Goal: Transaction & Acquisition: Obtain resource

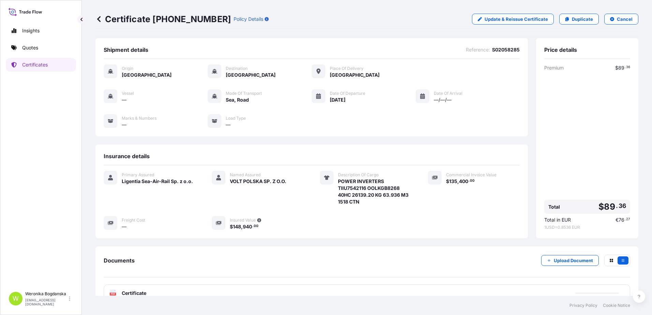
scroll to position [44, 0]
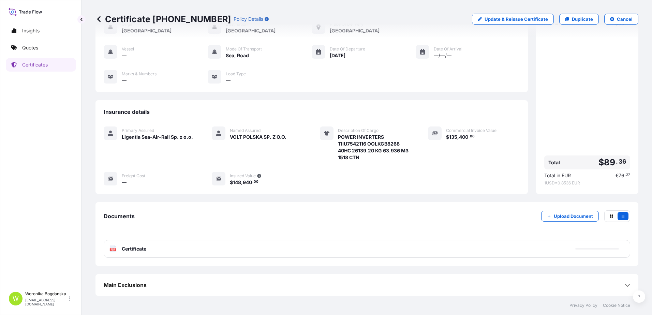
click at [33, 65] on p "Certificates" at bounding box center [35, 64] width 26 height 7
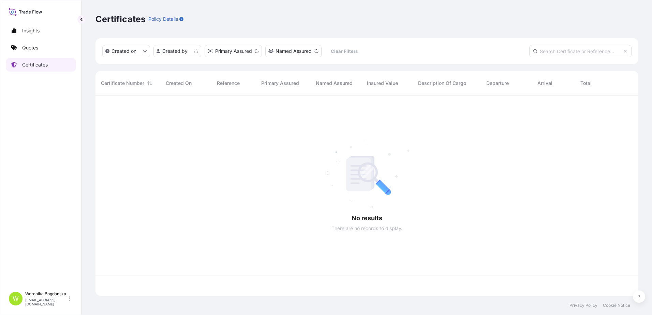
scroll to position [199, 538]
click at [570, 55] on input "text" at bounding box center [580, 51] width 102 height 12
paste input "S02005525"
type input "S02005525"
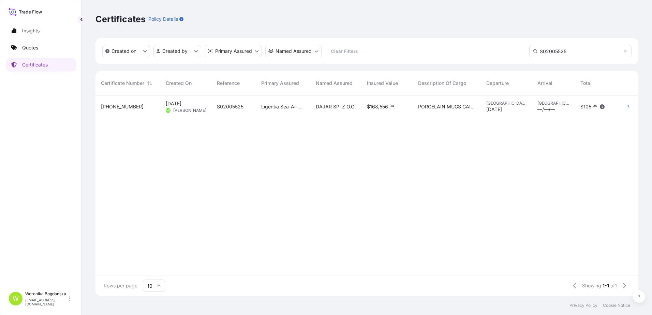
click at [200, 108] on span "[PERSON_NAME]" at bounding box center [189, 110] width 33 height 5
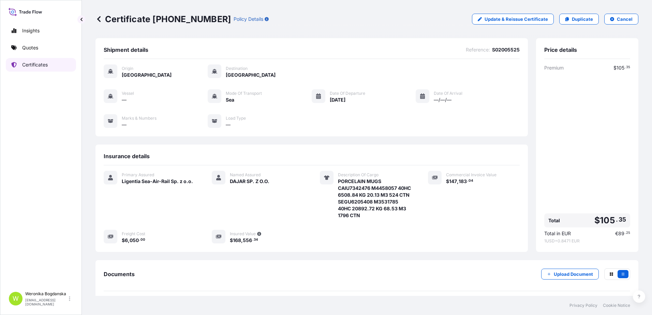
click at [43, 67] on p "Certificates" at bounding box center [35, 64] width 26 height 7
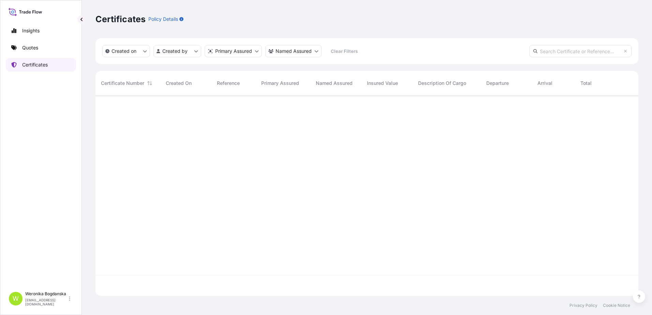
scroll to position [199, 538]
click at [580, 54] on input "text" at bounding box center [580, 51] width 102 height 12
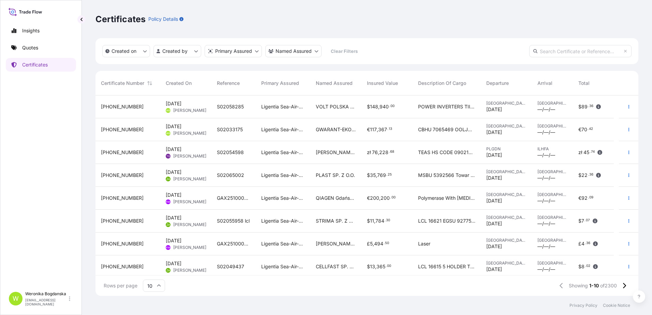
paste input "[PHONE_NUMBER]"
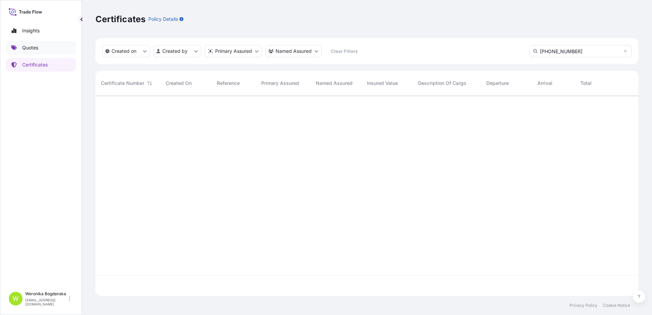
scroll to position [220, 538]
type input "[PHONE_NUMBER]"
click at [54, 71] on link "Certificates" at bounding box center [41, 65] width 70 height 14
click at [39, 48] on link "Quotes" at bounding box center [41, 48] width 70 height 14
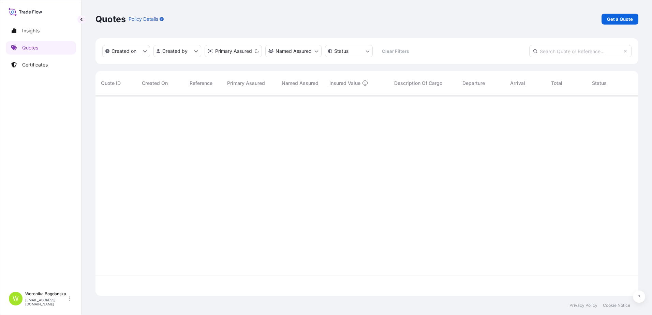
scroll to position [199, 538]
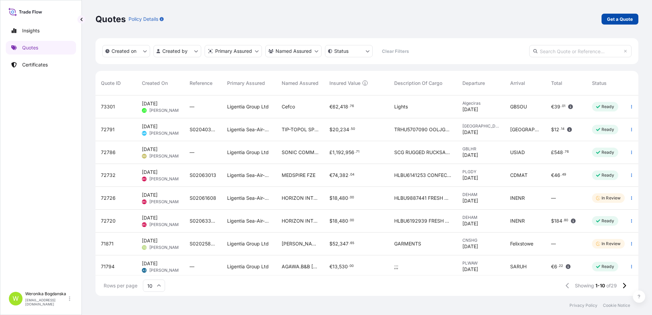
click at [612, 20] on p "Get a Quote" at bounding box center [620, 19] width 26 height 7
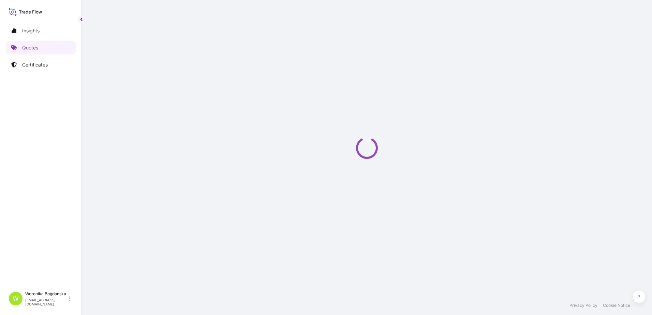
select select "Sea"
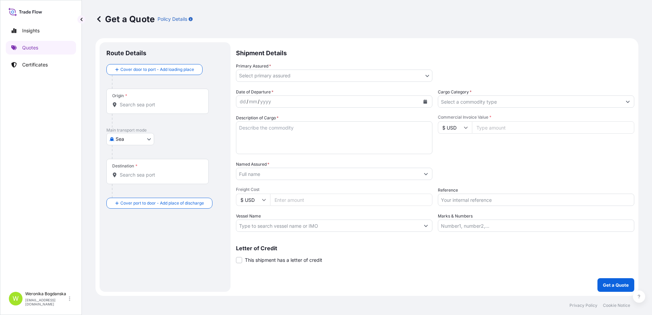
click at [152, 102] on input "Origin *" at bounding box center [160, 104] width 81 height 7
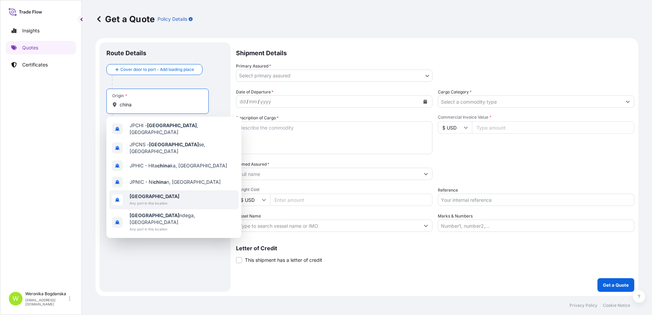
click at [157, 193] on span "[GEOGRAPHIC_DATA]" at bounding box center [155, 196] width 50 height 7
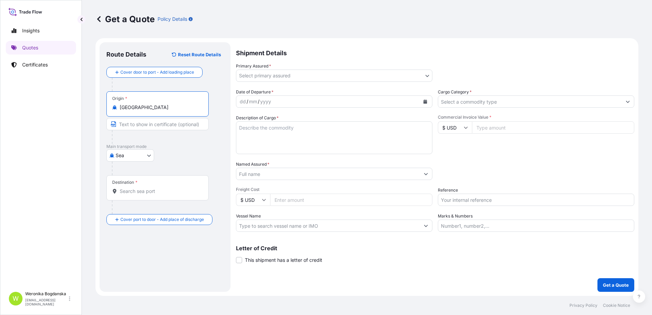
type input "[GEOGRAPHIC_DATA]"
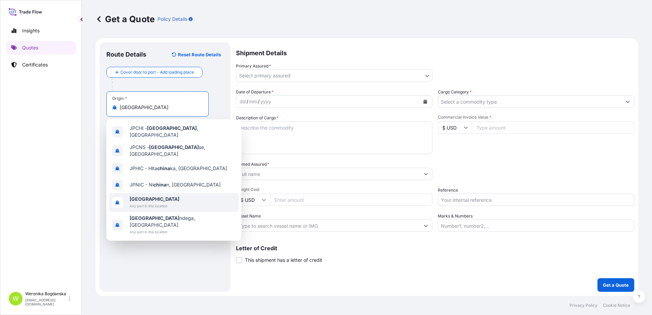
click at [153, 203] on span "Any port in this location" at bounding box center [155, 206] width 50 height 7
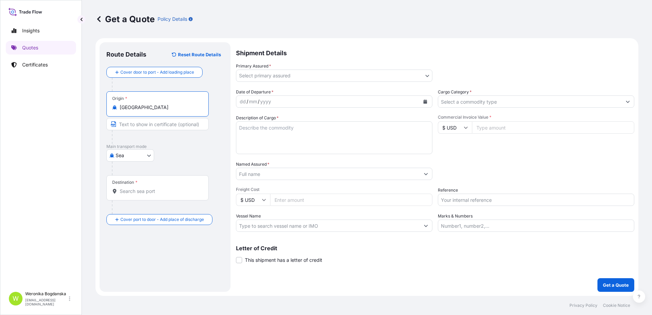
click at [148, 191] on input "Destination *" at bounding box center [160, 191] width 81 height 7
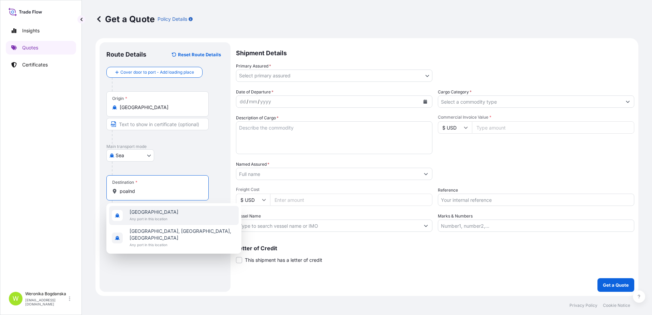
click at [149, 216] on span "Any port in this location" at bounding box center [154, 219] width 49 height 7
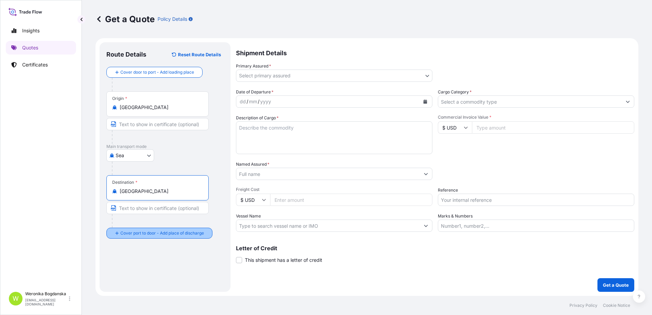
type input "[GEOGRAPHIC_DATA]"
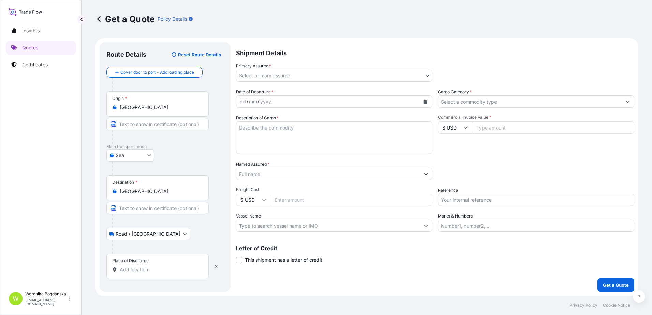
click at [162, 273] on input "Place of Discharge" at bounding box center [160, 269] width 81 height 7
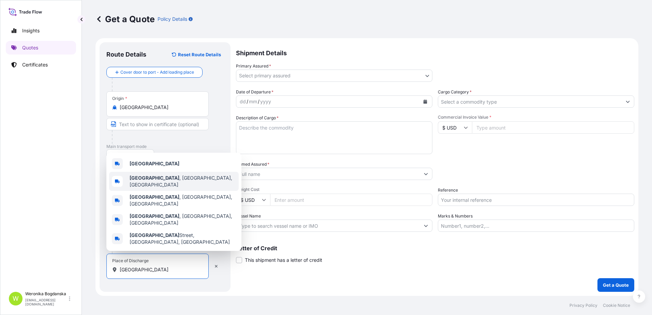
click at [150, 171] on div "[GEOGRAPHIC_DATA]" at bounding box center [174, 164] width 130 height 16
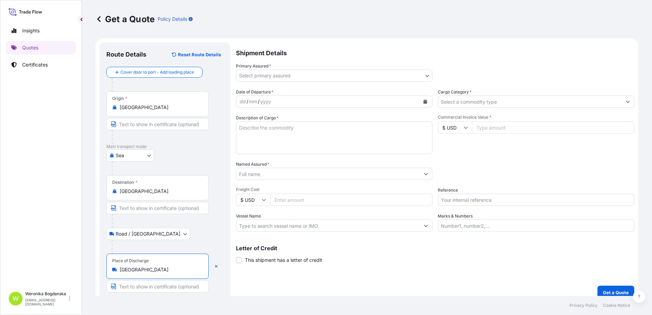
type input "[GEOGRAPHIC_DATA]"
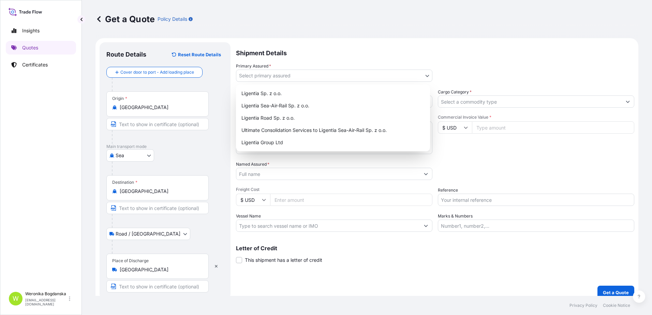
click at [351, 73] on body "2 options available. 0 options available. 5 options available. Insights Quotes …" at bounding box center [326, 157] width 652 height 315
click at [315, 103] on div "Ligentia Sea-Air-Rail Sp. z o.o." at bounding box center [333, 106] width 189 height 12
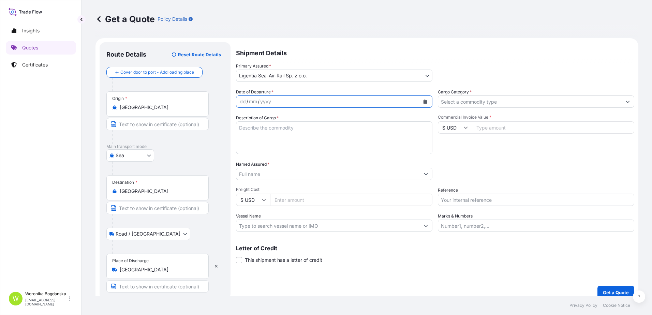
click at [424, 103] on icon "Calendar" at bounding box center [426, 102] width 4 height 4
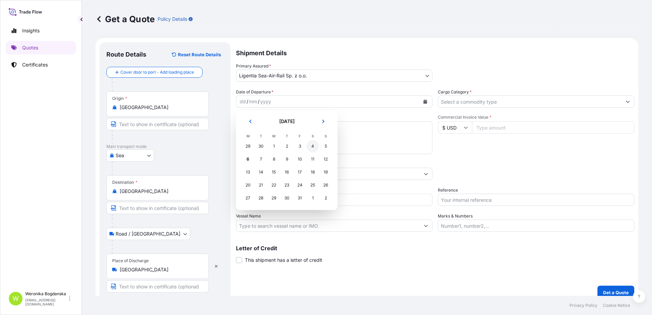
click at [314, 149] on div "4" at bounding box center [313, 146] width 12 height 12
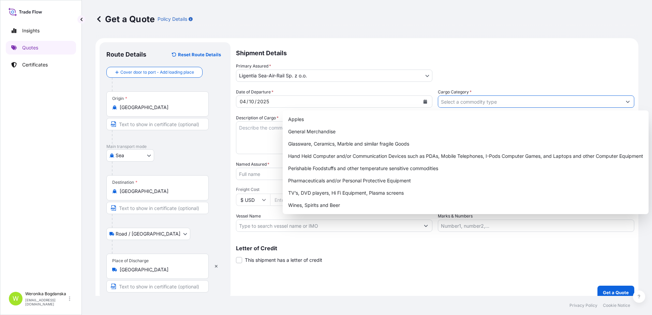
click at [489, 103] on input "Cargo Category *" at bounding box center [530, 102] width 184 height 12
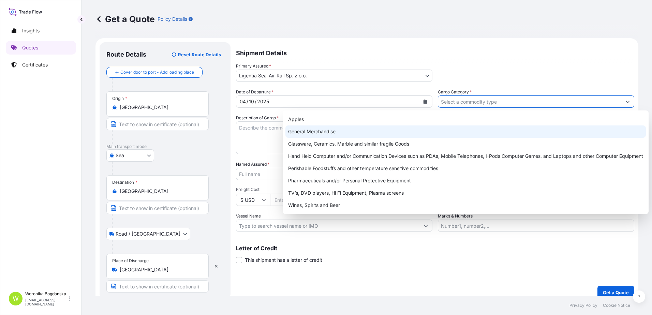
click at [377, 131] on div "General Merchandise" at bounding box center [466, 132] width 361 height 12
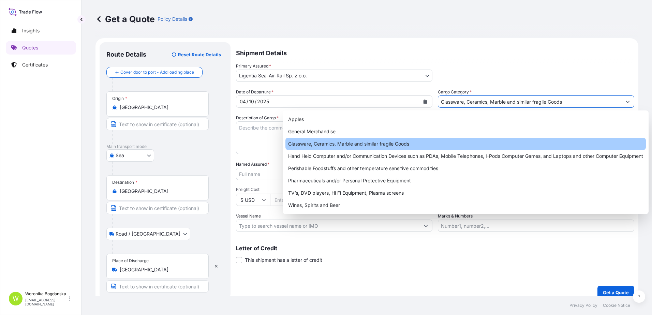
paste input "CLEAN CLOTH DUST MOP CLOTH AL MOP HANDLE"
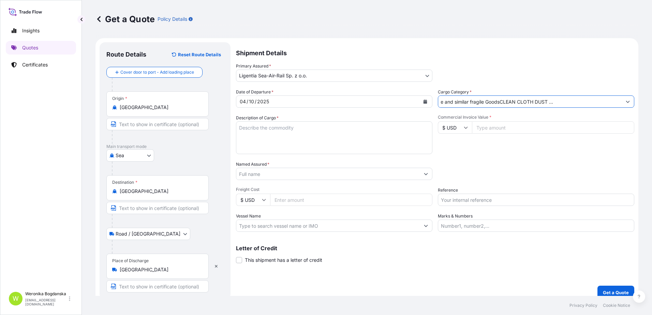
type input "Glassware, Ceramics, Marble and similar fragile GoodsCLEAN CLOTH DUST MOP CLOTH…"
click at [340, 150] on textarea "Description of Cargo *" at bounding box center [334, 137] width 196 height 33
paste textarea "CLEAN CLOTH DUST MOP CLOTH AL MOP HANDLE"
type textarea "CLEAN CLOTH DUST MOP CLOTH AL MOP HANDLE"
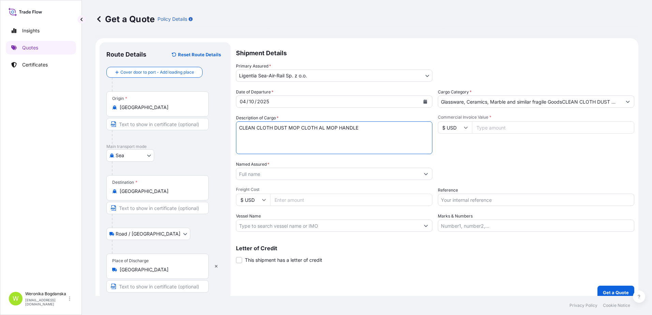
click at [483, 105] on input "Glassware, Ceramics, Marble and similar fragile GoodsCLEAN CLOTH DUST MOP CLOTH…" at bounding box center [530, 102] width 184 height 12
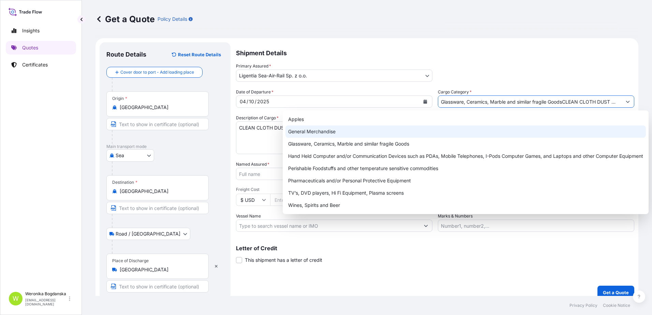
click at [411, 134] on div "General Merchandise" at bounding box center [466, 132] width 361 height 12
type input "General Merchandise"
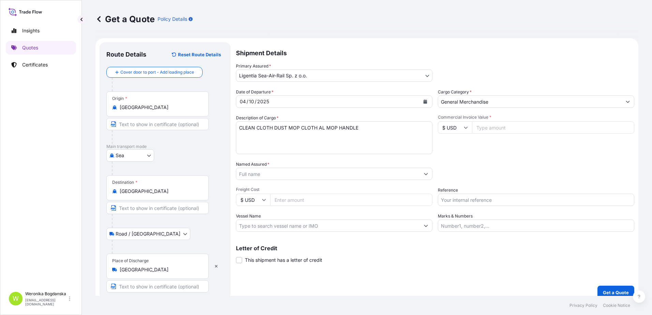
click at [278, 144] on textarea "CLEAN CLOTH DUST MOP CLOTH AL MOP HANDLE" at bounding box center [334, 137] width 196 height 33
click at [273, 137] on textarea "CLEAN CLOTH DUST MOP CLOTH AL MOP HANDLE" at bounding box center [334, 137] width 196 height 33
drag, startPoint x: 252, startPoint y: 138, endPoint x: 373, endPoint y: 122, distance: 122.1
click at [252, 138] on textarea "CLEAN CLOTH DUST MOP CLOTH AL MOP HANDLE" at bounding box center [334, 137] width 196 height 33
click at [384, 126] on textarea "CLEAN CLOTH DUST MOP CLOTH AL MOP HANDLE" at bounding box center [334, 137] width 196 height 33
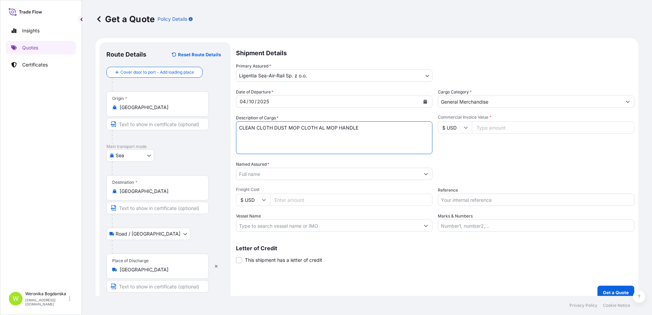
paste textarea "MODEMSNU7361643 FX42403599 40HC 10704.50 KG 68.62 M3 1410 CT"
click at [253, 139] on textarea "CLEAN CLOTH DUST MOP CLOTH AL MOP HANDLE MODEMSNU7361643 FX42403599 40HC 10704.…" at bounding box center [334, 137] width 196 height 33
type textarea "CLEAN CLOTH DUST MOP CLOTH AL MOP HANDLE MSNU7361643 FX42403599 40HC 10704.50 K…"
click at [395, 175] on input "Named Assured *" at bounding box center [328, 174] width 184 height 12
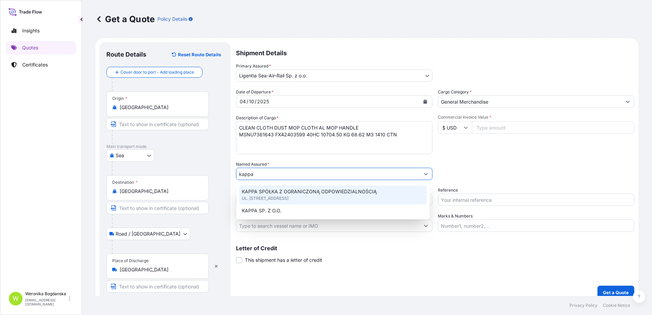
click at [332, 194] on span "KAPPA SPÓŁKA Z OGRANICZONĄ ODPOWIEDZIALNOŚCIĄ" at bounding box center [309, 191] width 135 height 7
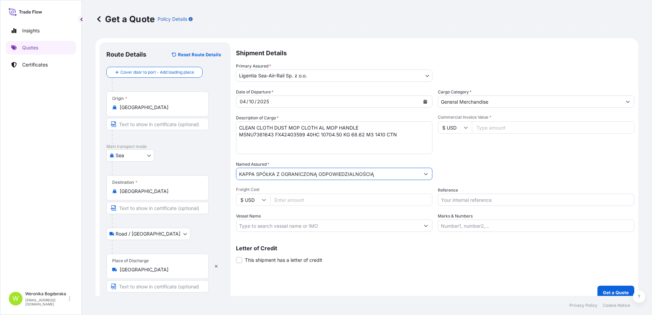
type input "KAPPA SPÓŁKA Z OGRANICZONĄ ODPOWIEDZIALNOŚCIĄ"
click at [465, 205] on input "Reference" at bounding box center [536, 200] width 196 height 12
paste input "S02051423"
type input "S02051423"
click at [498, 131] on input "Commercial Invoice Value *" at bounding box center [553, 127] width 162 height 12
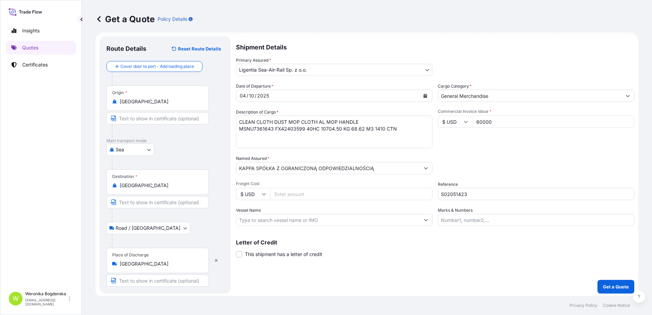
scroll to position [8, 0]
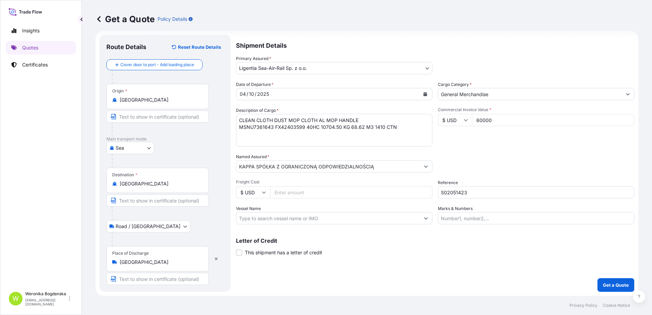
type input "60000"
click at [607, 283] on p "Get a Quote" at bounding box center [616, 285] width 26 height 7
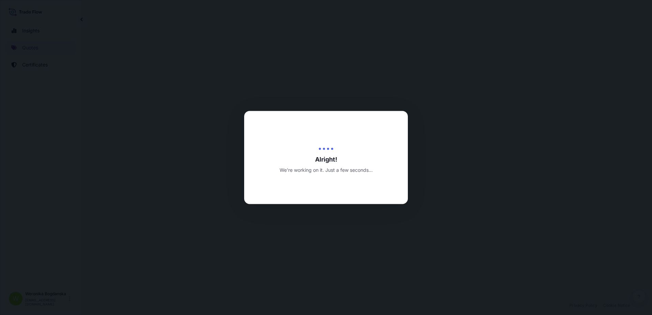
select select "Sea"
select select "Road / [GEOGRAPHIC_DATA]"
select select "31440"
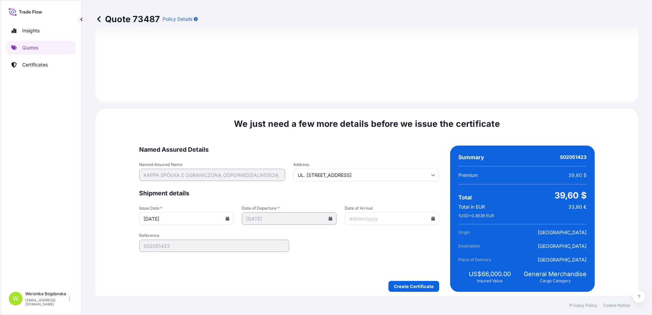
scroll to position [833, 0]
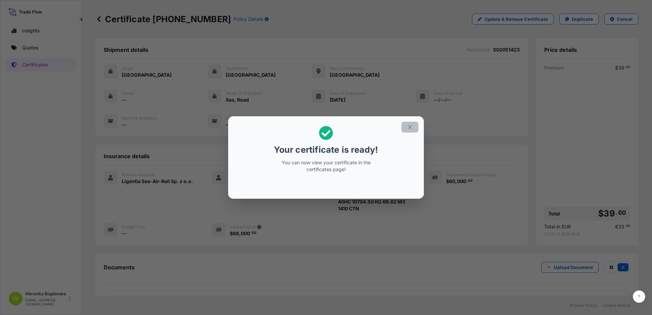
click at [410, 129] on icon "button" at bounding box center [410, 127] width 6 height 6
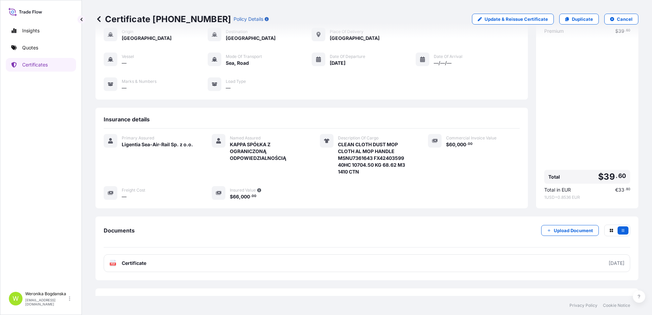
scroll to position [17, 0]
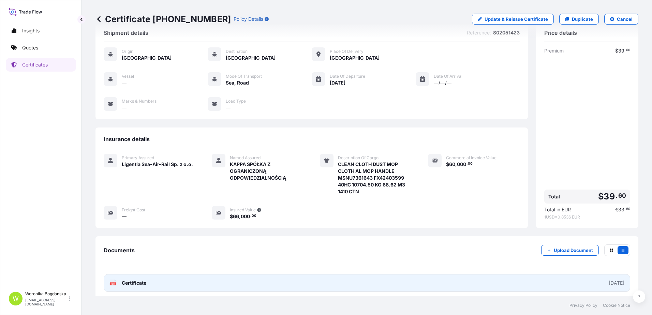
click at [413, 278] on link "PDF Certificate [DATE]" at bounding box center [367, 283] width 527 height 18
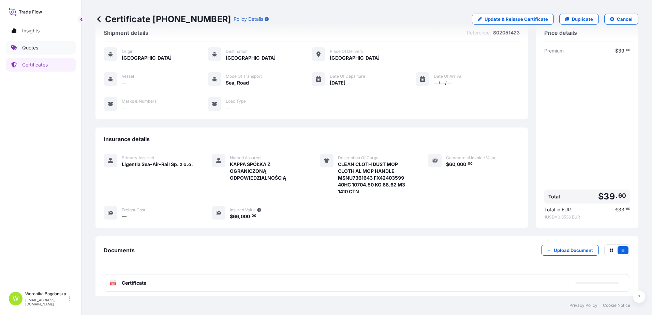
click at [57, 52] on link "Quotes" at bounding box center [41, 48] width 70 height 14
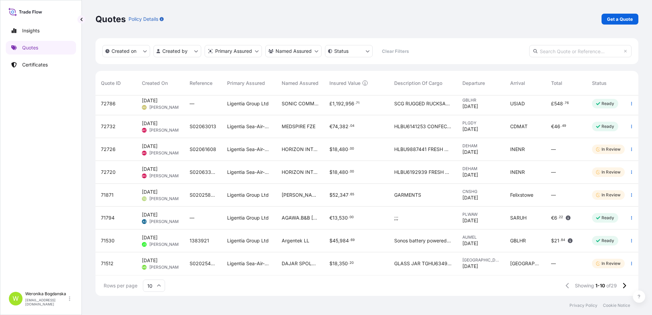
scroll to position [54, 0]
click at [625, 288] on icon at bounding box center [625, 286] width 4 height 6
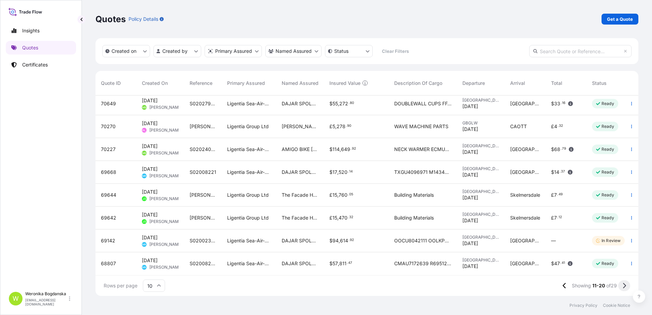
click at [623, 286] on icon at bounding box center [625, 286] width 4 height 6
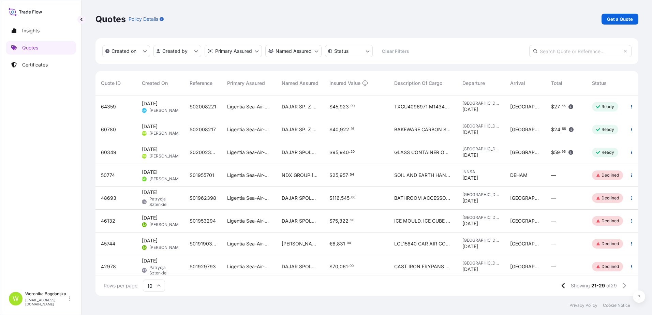
click at [156, 133] on span "[PERSON_NAME]" at bounding box center [165, 133] width 33 height 5
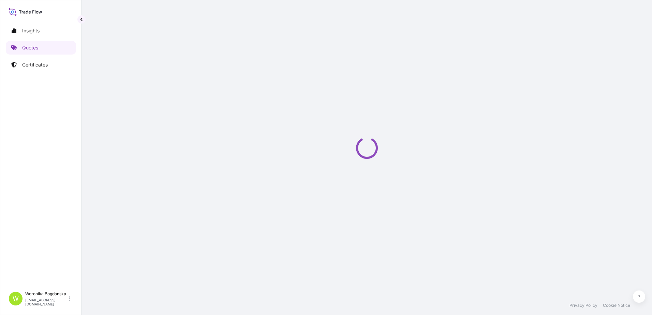
select select "Sea"
select select "31440"
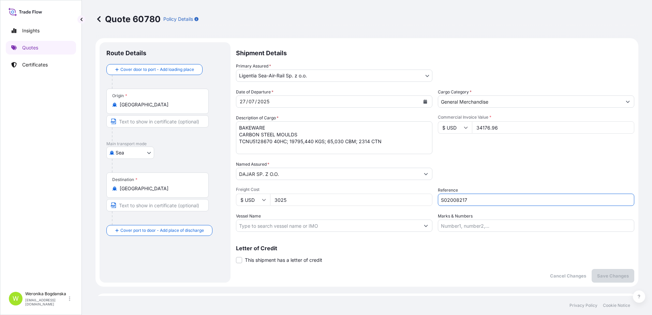
click at [451, 198] on input "S02008217" at bounding box center [536, 200] width 196 height 12
click at [452, 198] on input "S02008217" at bounding box center [536, 200] width 196 height 12
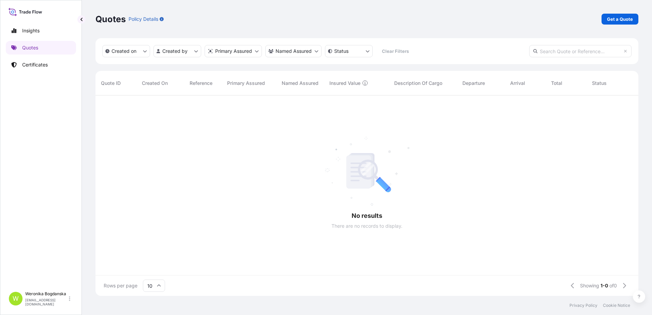
scroll to position [199, 538]
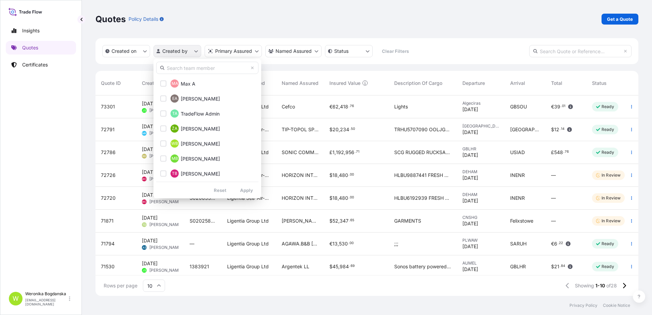
click at [194, 56] on html "Insights Quotes Certificates W [PERSON_NAME] [EMAIL_ADDRESS][DOMAIN_NAME] Quote…" at bounding box center [326, 157] width 652 height 315
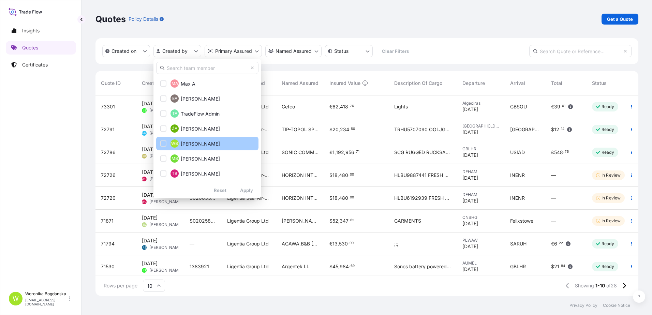
click at [197, 146] on span "[PERSON_NAME]" at bounding box center [200, 144] width 39 height 7
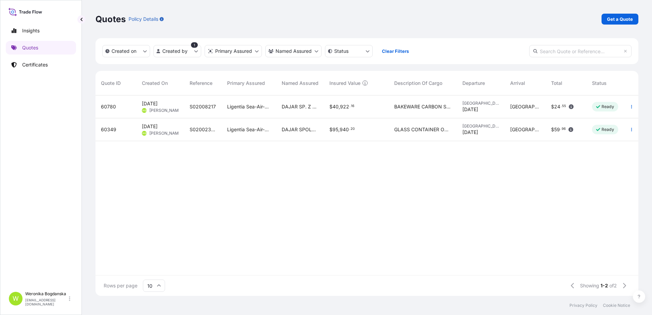
click at [124, 127] on div "60349" at bounding box center [116, 129] width 30 height 7
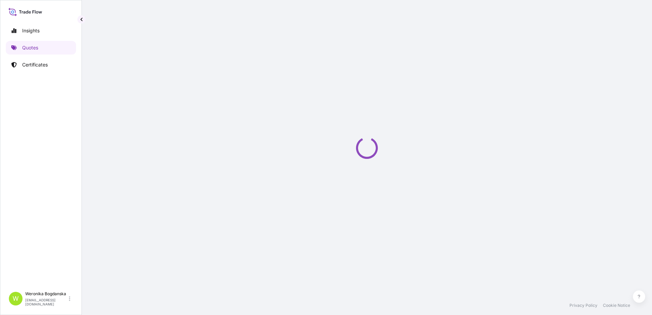
select select "Sea"
select select "31440"
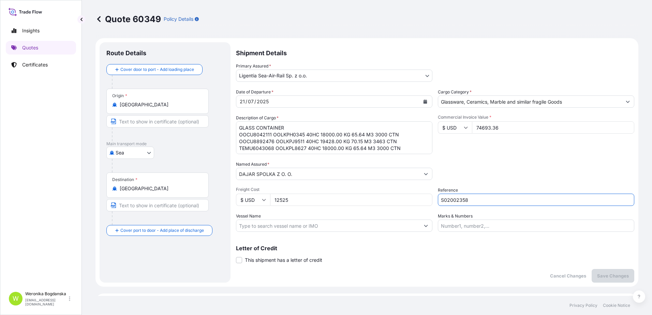
click at [458, 202] on input "S02002358" at bounding box center [536, 200] width 196 height 12
click at [52, 50] on link "Quotes" at bounding box center [41, 48] width 70 height 14
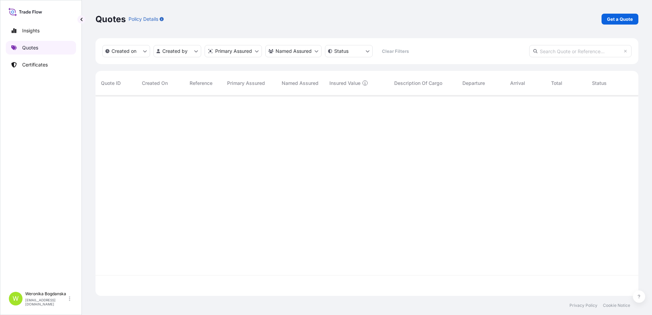
scroll to position [199, 538]
click at [615, 19] on p "Get a Quote" at bounding box center [620, 19] width 26 height 7
select select "Sea"
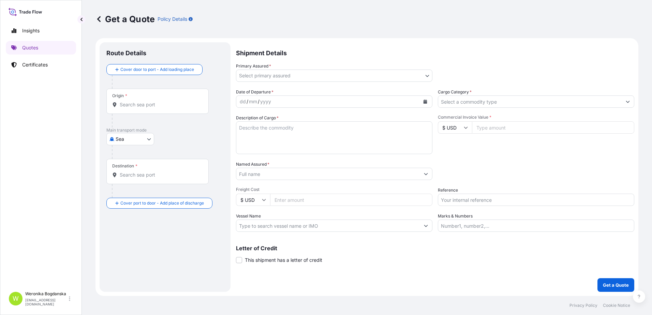
click at [143, 107] on input "Origin *" at bounding box center [160, 104] width 81 height 7
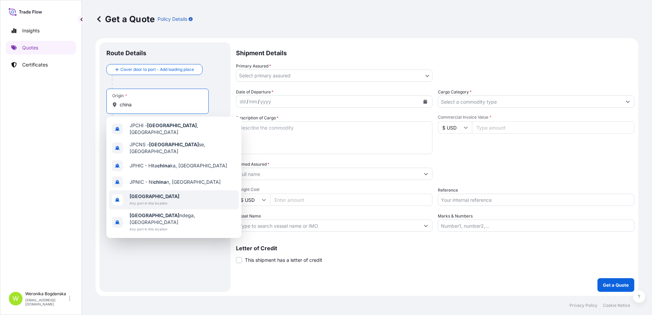
click at [147, 200] on span "Any port in this location" at bounding box center [155, 203] width 50 height 7
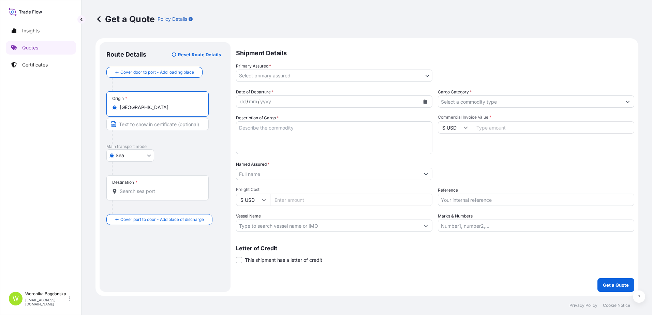
type input "[GEOGRAPHIC_DATA]"
click at [146, 187] on div "Destination *" at bounding box center [157, 187] width 102 height 25
click at [146, 188] on input "Destination *" at bounding box center [160, 191] width 81 height 7
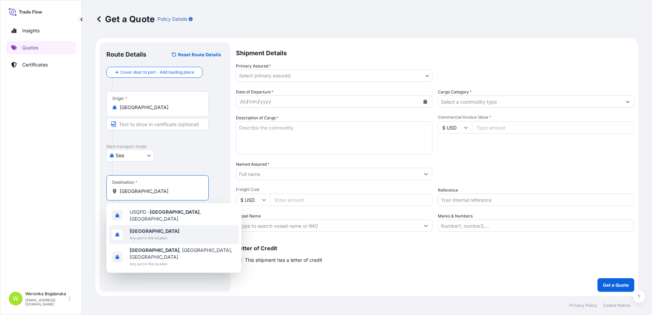
click at [140, 235] on span "Any port in this location" at bounding box center [155, 238] width 50 height 7
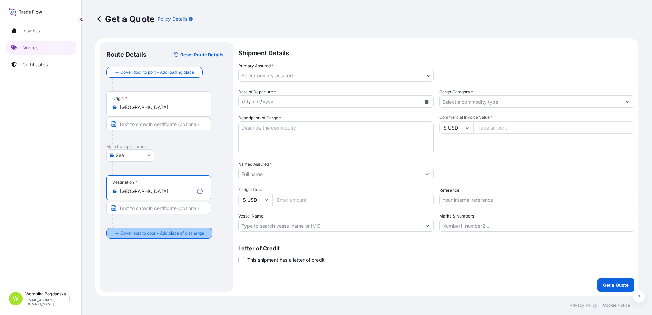
type input "[GEOGRAPHIC_DATA]"
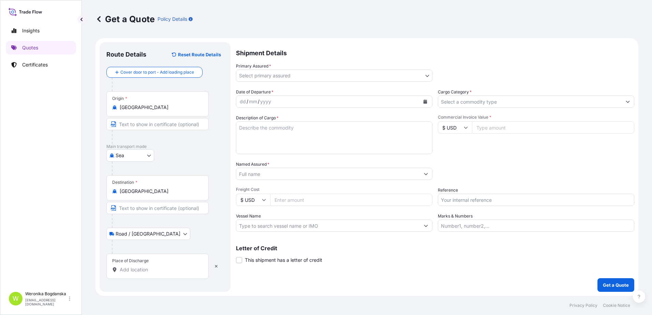
click at [148, 271] on input "Place of Discharge" at bounding box center [160, 269] width 81 height 7
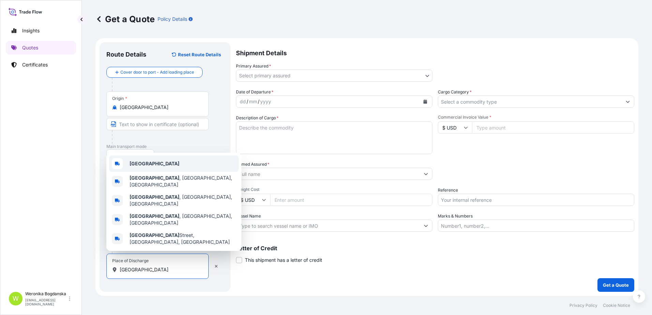
click at [162, 170] on div "[GEOGRAPHIC_DATA]" at bounding box center [174, 164] width 130 height 16
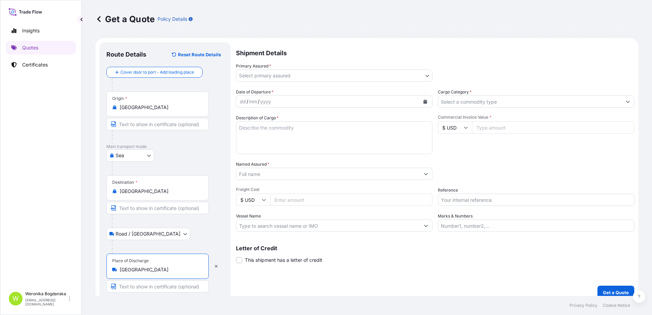
type input "[GEOGRAPHIC_DATA]"
click at [272, 131] on textarea "Description of Cargo *" at bounding box center [334, 137] width 196 height 33
paste textarea "CF-XF EVAPORATOR ASSEMBLY EVAPORATOR ASSEMBLY"
click at [251, 142] on textarea "CF-XF EVAPORATOR ASSEMBLY EVAPORATOR ASSEMBLY" at bounding box center [334, 137] width 196 height 33
paste textarea "MODECSNU8978373 OOLJXF9310 40HC 13020.00 KG 57.60 M3 44 PKG"
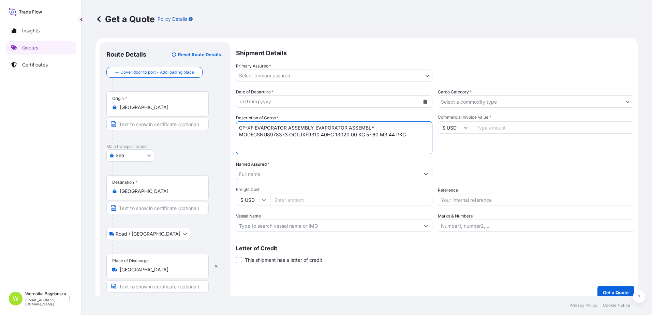
click at [255, 137] on textarea "CF-XF EVAPORATOR ASSEMBLY EVAPORATOR ASSEMBLY MODECSNU8978373 OOLJXF9310 40HC 1…" at bounding box center [334, 137] width 196 height 33
click at [375, 128] on textarea "CF-XF EVAPORATOR ASSEMBLY EVAPORATOR ASSEMBL CSNU8978373 OOLJXF9310 40HC 13020.…" at bounding box center [334, 137] width 196 height 33
type textarea "CF-XF EVAPORATOR ASSEMBLY EVAPORATOR ASSEMBLY CSNU8978373 OOLJXF9310 40HC 13020…"
click at [297, 101] on div "dd / mm / yyyy" at bounding box center [328, 102] width 184 height 12
click at [421, 74] on body "Insights Quotes Certificates W [PERSON_NAME] [EMAIL_ADDRESS][DOMAIN_NAME] Get a…" at bounding box center [326, 157] width 652 height 315
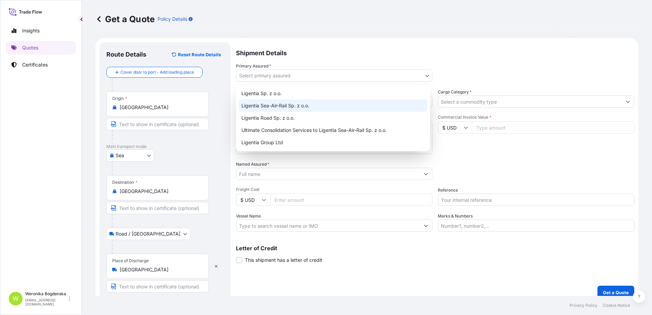
click at [316, 102] on div "Ligentia Sea-Air-Rail Sp. z o.o." at bounding box center [333, 106] width 189 height 12
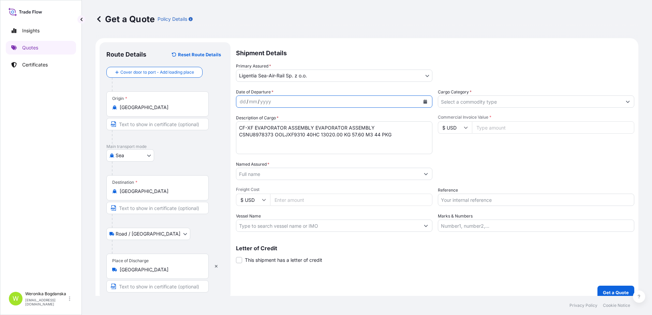
click at [424, 103] on icon "Calendar" at bounding box center [426, 102] width 4 height 4
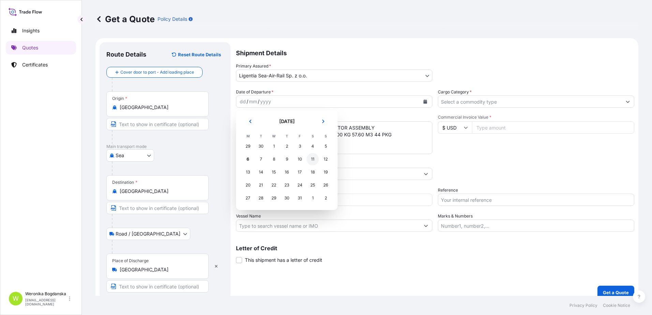
click at [315, 159] on div "11" at bounding box center [313, 159] width 12 height 12
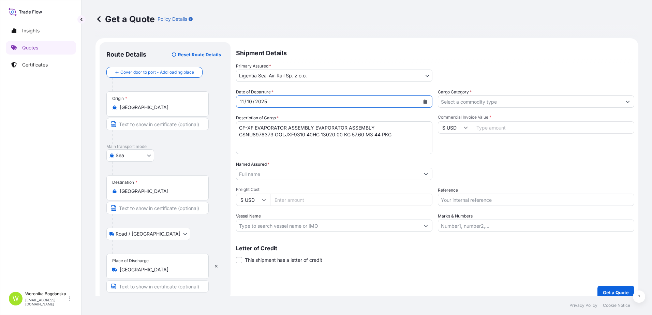
click at [461, 130] on input "$ USD" at bounding box center [455, 127] width 34 height 12
click at [448, 148] on div "€ EUR" at bounding box center [452, 146] width 29 height 13
type input "€ EUR"
click at [498, 124] on input "Commercial Invoice Value *" at bounding box center [553, 127] width 162 height 12
type input "116827.20"
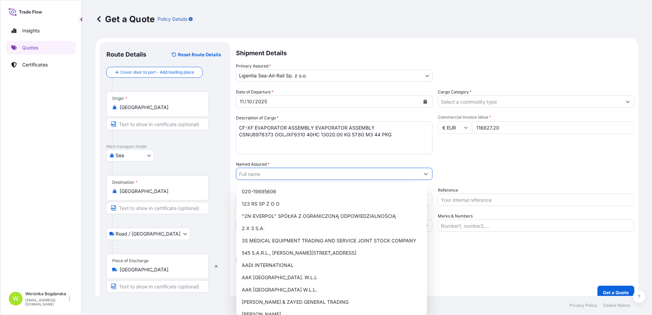
click at [410, 175] on input "Named Assured *" at bounding box center [328, 174] width 184 height 12
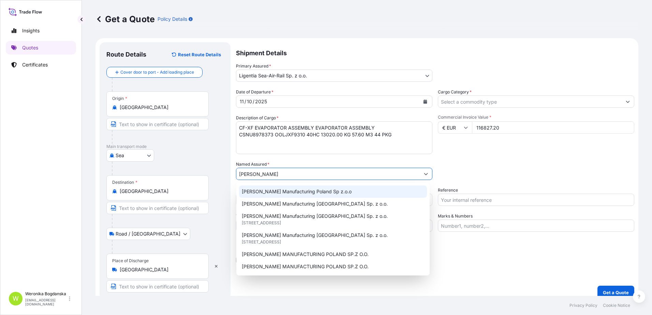
click at [311, 195] on div "[PERSON_NAME] Manufacturing Poland Sp z.o.o" at bounding box center [333, 192] width 188 height 12
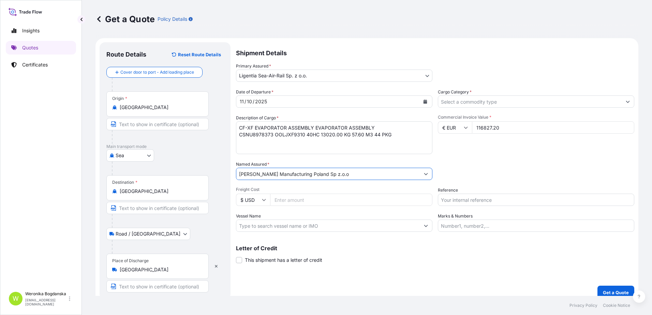
type input "[PERSON_NAME] Manufacturing Poland Sp z.o.o"
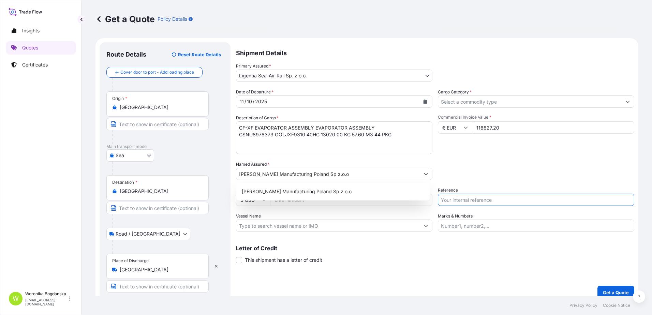
click at [485, 199] on input "Reference" at bounding box center [536, 200] width 196 height 12
paste input "S02025088"
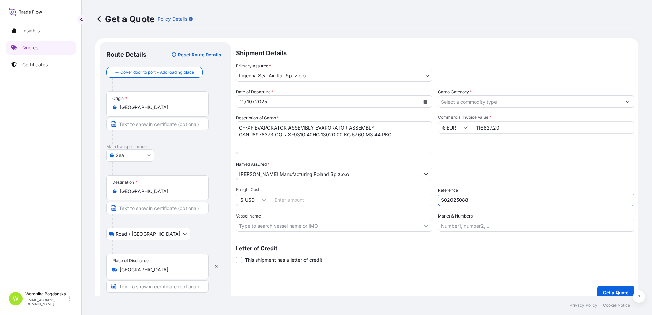
type input "S02025088"
click at [404, 146] on textarea "CF-XF EVAPORATOR ASSEMBLY EVAPORATOR ASSEMBLY CSNU8978373 OOLJXF9310 40HC 13020…" at bounding box center [334, 137] width 196 height 33
click at [253, 146] on textarea "CF-XF EVAPORATOR ASSEMBLY EVAPORATOR ASSEMBLY CSNU8978373 OOLJXF9310 40HC 13020…" at bounding box center [334, 137] width 196 height 33
paste textarea "do: ‘Łódź lub Zgierz’"
type textarea "CF-XF EVAPORATOR ASSEMBLY EVAPORATOR ASSEMBLY CSNU8978373 OOLJXF9310 40HC 13020…"
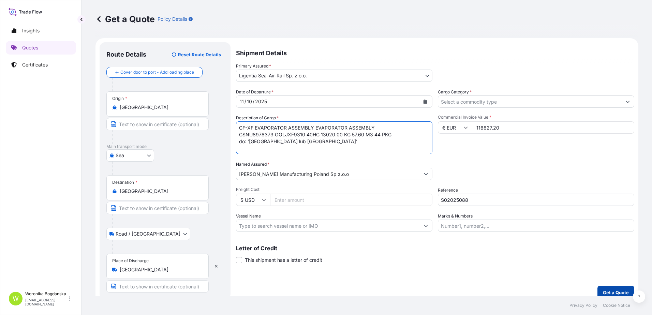
click at [603, 292] on p "Get a Quote" at bounding box center [616, 292] width 26 height 7
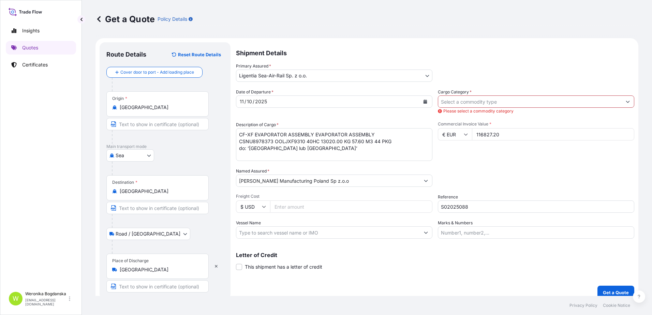
drag, startPoint x: 483, startPoint y: 105, endPoint x: 474, endPoint y: 110, distance: 10.7
click at [483, 105] on input "Cargo Category *" at bounding box center [530, 102] width 184 height 12
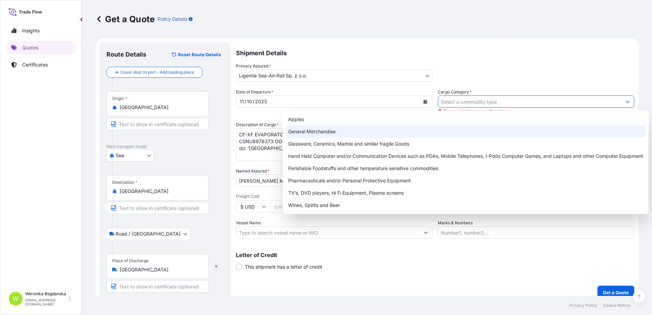
click at [368, 130] on div "General Merchandise" at bounding box center [466, 132] width 361 height 12
type input "General Merchandise"
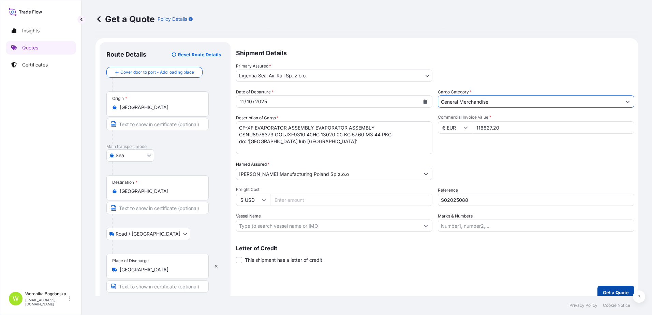
click at [614, 293] on p "Get a Quote" at bounding box center [616, 292] width 26 height 7
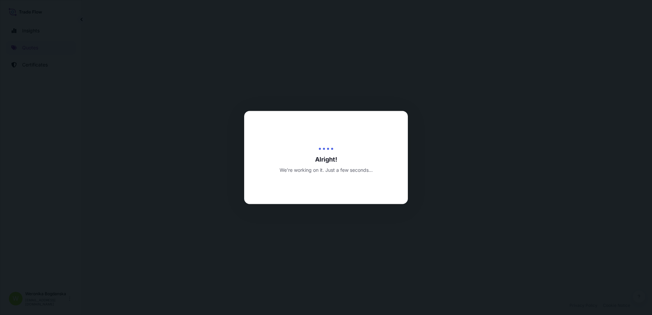
select select "Sea"
select select "Road / [GEOGRAPHIC_DATA]"
select select "31440"
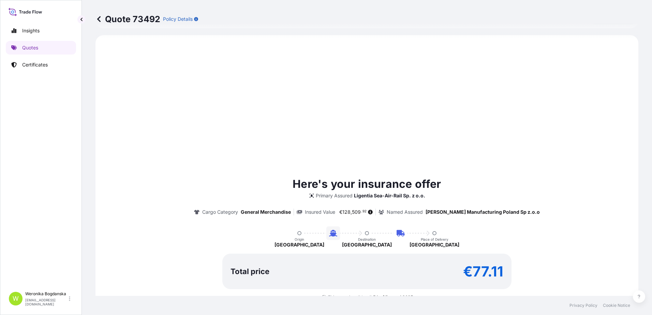
scroll to position [274, 0]
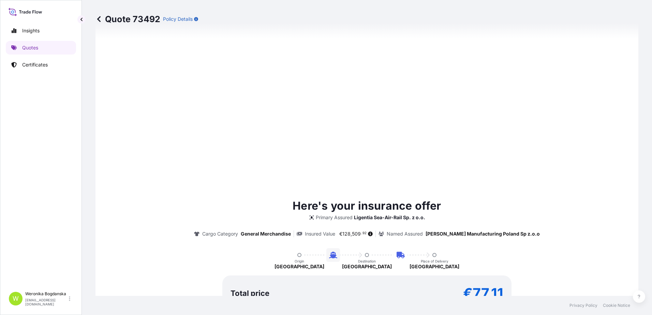
type input "[DATE]"
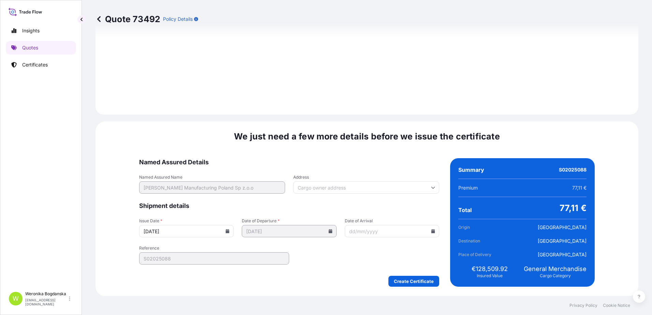
scroll to position [798, 0]
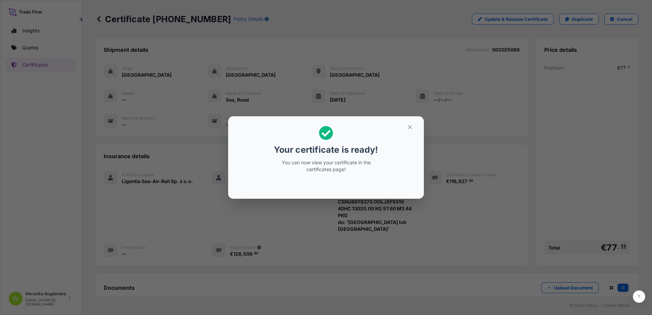
click at [407, 128] on icon "button" at bounding box center [410, 127] width 6 height 6
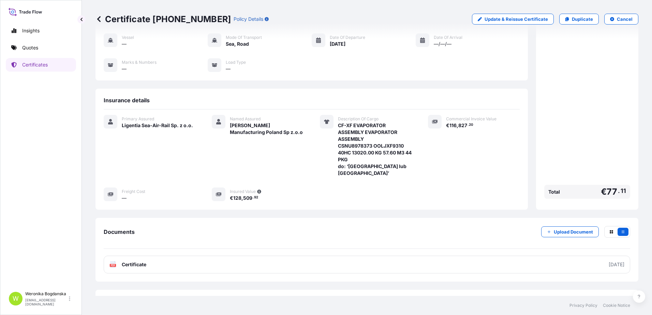
scroll to position [65, 0]
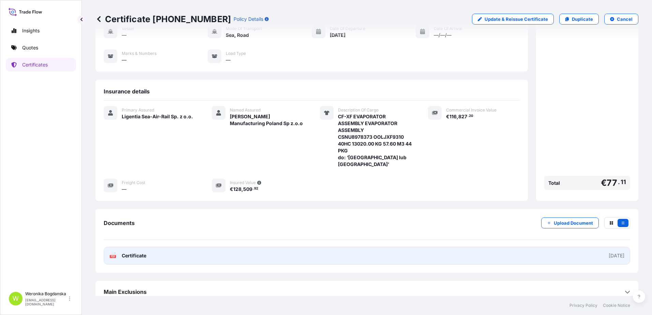
click at [399, 255] on link "PDF Certificate [DATE]" at bounding box center [367, 256] width 527 height 18
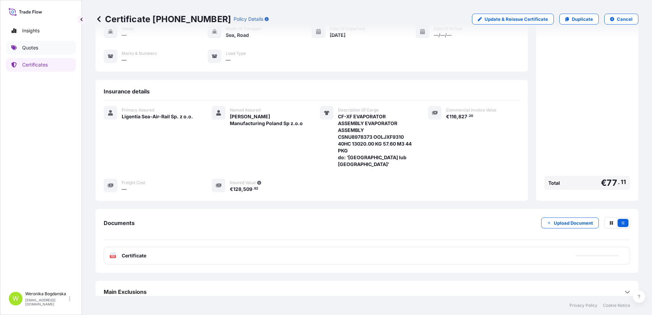
click at [56, 48] on link "Quotes" at bounding box center [41, 48] width 70 height 14
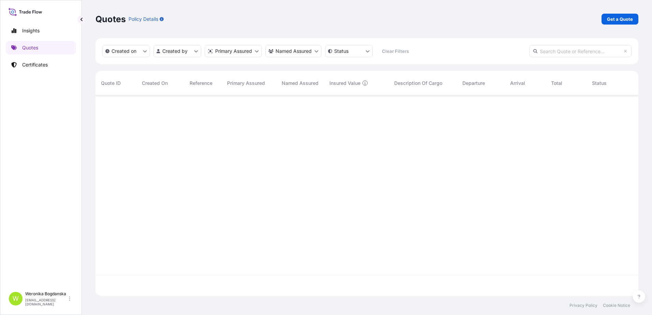
scroll to position [199, 538]
click at [626, 19] on p "Get a Quote" at bounding box center [620, 19] width 26 height 7
select select "Sea"
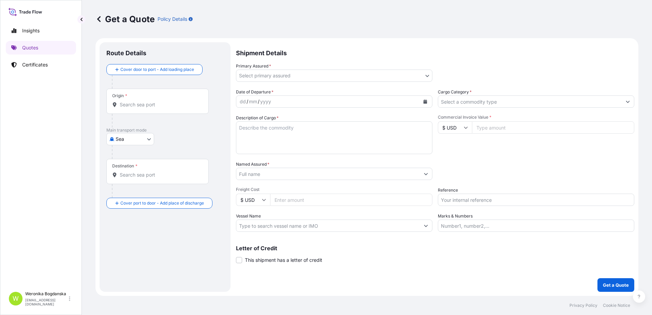
click at [171, 105] on input "Origin *" at bounding box center [160, 104] width 81 height 7
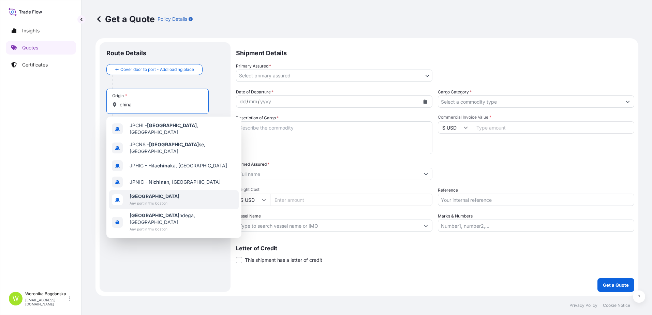
click at [153, 193] on span "[GEOGRAPHIC_DATA]" at bounding box center [155, 196] width 50 height 7
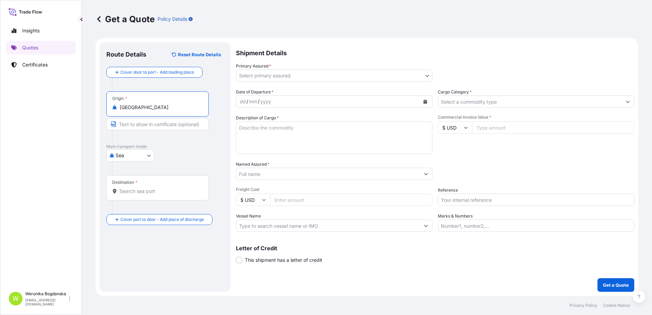
type input "[GEOGRAPHIC_DATA]"
click at [152, 198] on div "Destination *" at bounding box center [157, 187] width 102 height 25
click at [152, 195] on input "Destination *" at bounding box center [160, 191] width 81 height 7
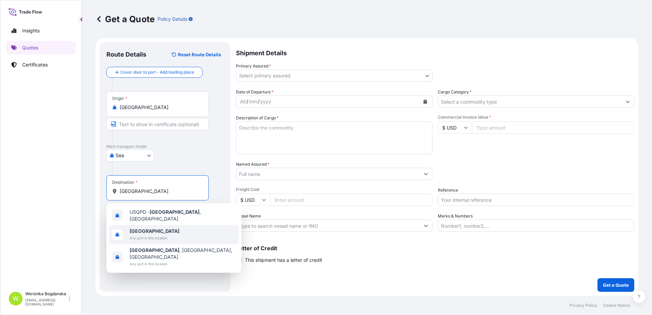
click at [149, 235] on span "Any port in this location" at bounding box center [155, 238] width 50 height 7
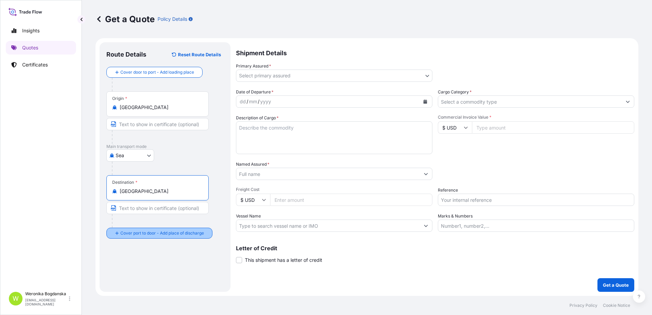
type input "[GEOGRAPHIC_DATA]"
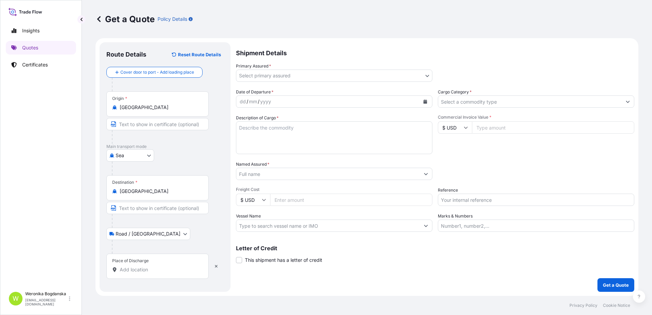
click at [154, 270] on input "Place of Discharge" at bounding box center [160, 269] width 81 height 7
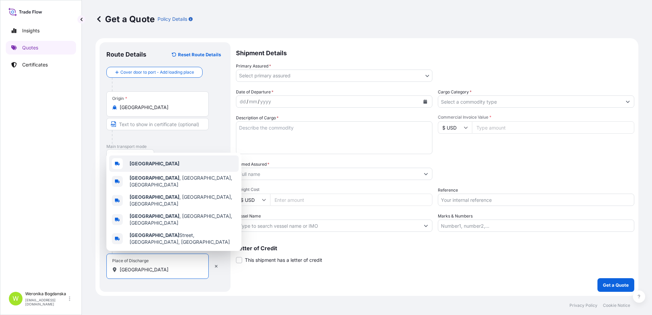
click at [150, 172] on div "[GEOGRAPHIC_DATA]" at bounding box center [174, 164] width 130 height 16
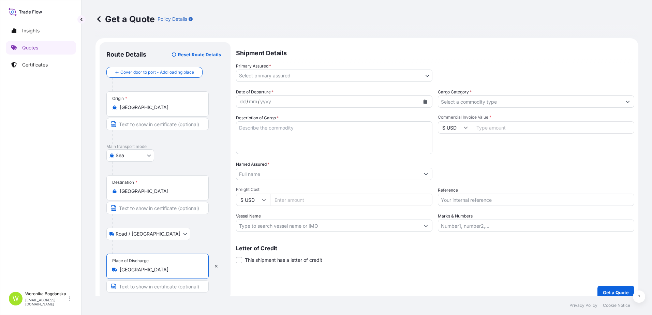
type input "[GEOGRAPHIC_DATA]"
click at [403, 76] on body "3 options available. 0 options available. 5 options available. Insights Quotes …" at bounding box center [326, 157] width 652 height 315
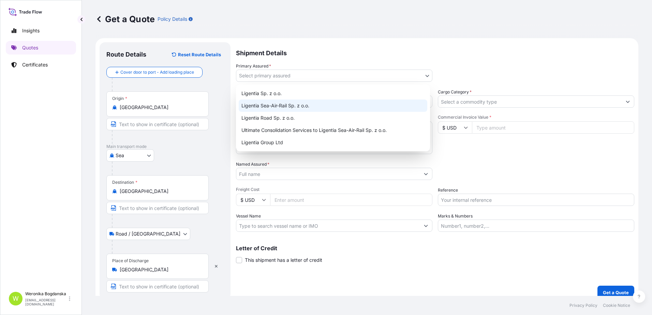
click at [371, 109] on div "Ligentia Sea-Air-Rail Sp. z o.o." at bounding box center [333, 106] width 189 height 12
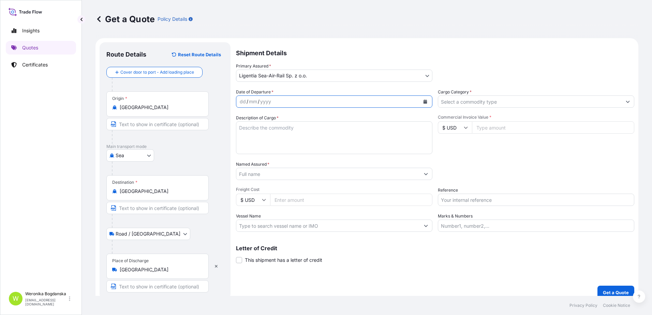
click at [424, 102] on icon "Calendar" at bounding box center [426, 102] width 4 height 4
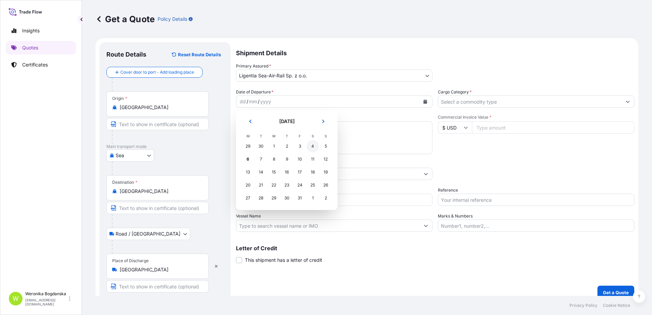
click at [314, 149] on div "4" at bounding box center [313, 146] width 12 height 12
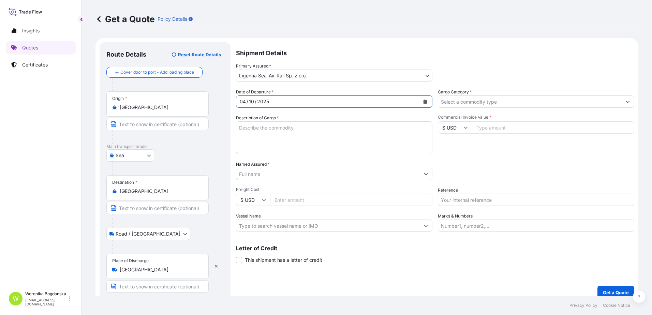
click at [575, 103] on input "Cargo Category *" at bounding box center [530, 102] width 184 height 12
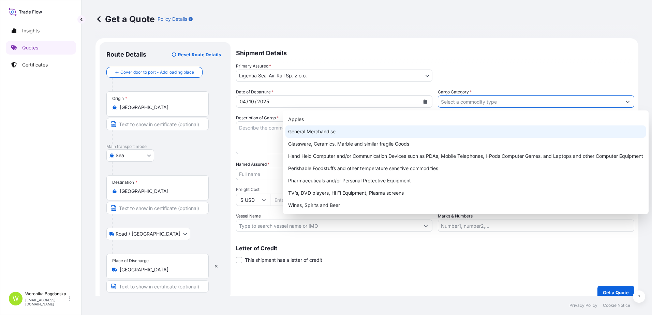
click at [351, 136] on div "General Merchandise" at bounding box center [466, 132] width 361 height 12
type input "General Merchandise"
click at [351, 136] on div "General Merchandise" at bounding box center [466, 132] width 361 height 12
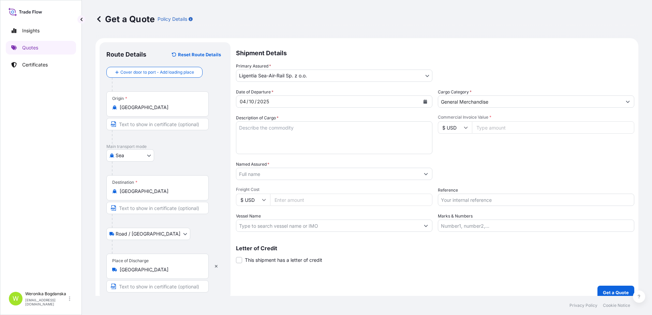
click at [437, 286] on div "Shipment Details Primary Assured * Ligentia Sea-Air-Rail Sp. z o.o. Ligentia Sp…" at bounding box center [435, 170] width 398 height 257
click at [316, 144] on textarea "Description of Cargo *" at bounding box center [334, 137] width 196 height 33
paste textarea "DUST COVER"
click at [288, 138] on textarea "DUST COVER" at bounding box center [334, 137] width 196 height 33
paste textarea "MODEMSDU1837054 FX43253525 20GP 4600.00 KG 25.00 M3 296 CTN"
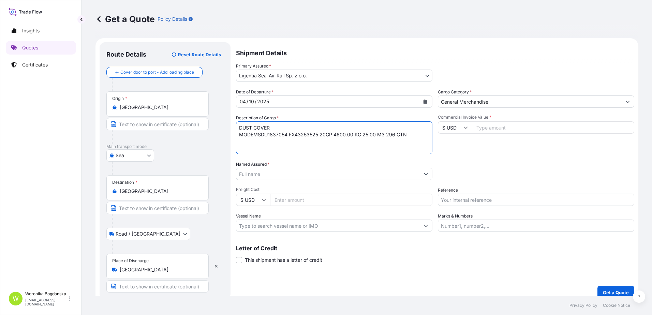
click at [253, 137] on textarea "DUST COVER MODEMSDU1837054 FX43253525 20GP 4600.00 KG 25.00 M3 296 CTN" at bounding box center [334, 137] width 196 height 33
type textarea "DUST COVER MSDU1837054 FX43253525 20GP 4600.00 KG 25.00 M3 296 CTN"
click at [461, 204] on input "Reference" at bounding box center [536, 200] width 196 height 12
paste input "S02057917"
type input "S02057917"
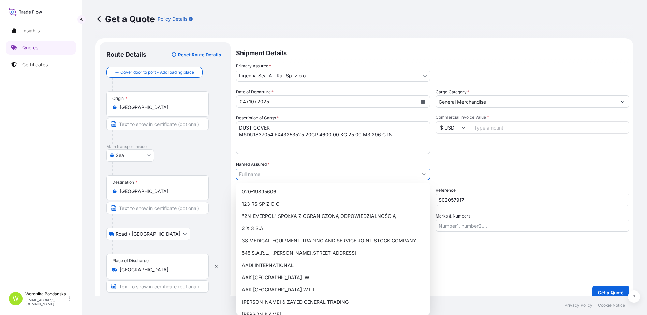
click at [335, 179] on input "Named Assured *" at bounding box center [326, 174] width 181 height 12
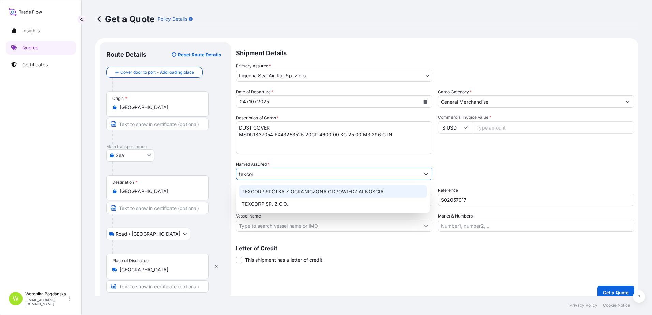
click at [336, 192] on span "TEXCORP SPÓŁKA Z OGRANICZONĄ ODPOWIEDZIALNOŚCIĄ" at bounding box center [313, 191] width 142 height 7
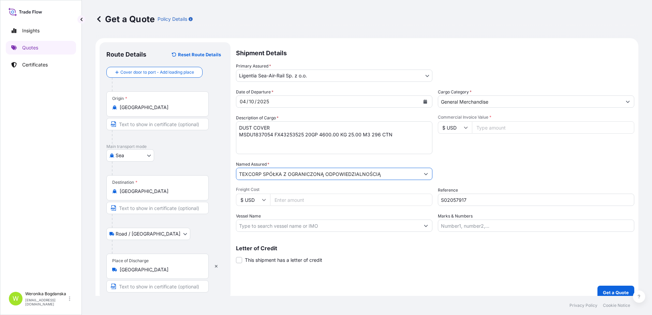
type input "TEXCORP SPÓŁKA Z OGRANICZONĄ ODPOWIEDZIALNOŚCIĄ"
click at [550, 133] on input "Commercial Invoice Value *" at bounding box center [553, 127] width 162 height 12
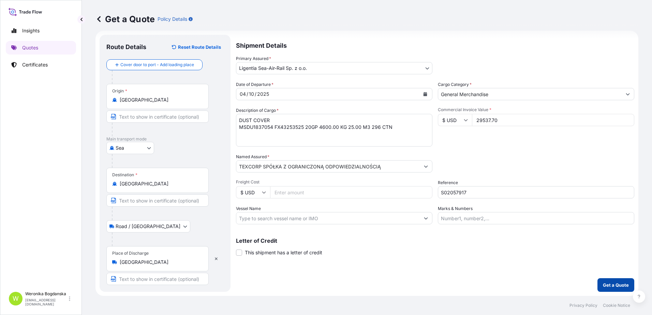
type input "29537.70"
click at [603, 284] on p "Get a Quote" at bounding box center [616, 285] width 26 height 7
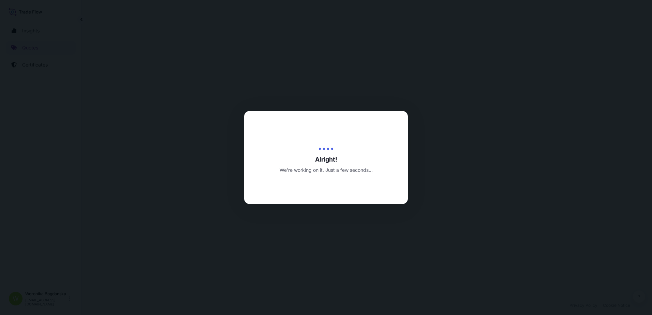
select select "Sea"
select select "Road / [GEOGRAPHIC_DATA]"
select select "31440"
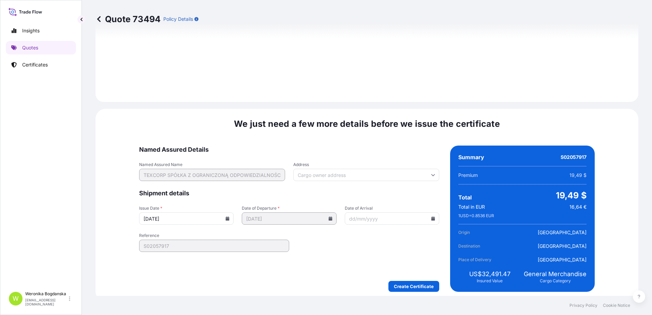
scroll to position [833, 0]
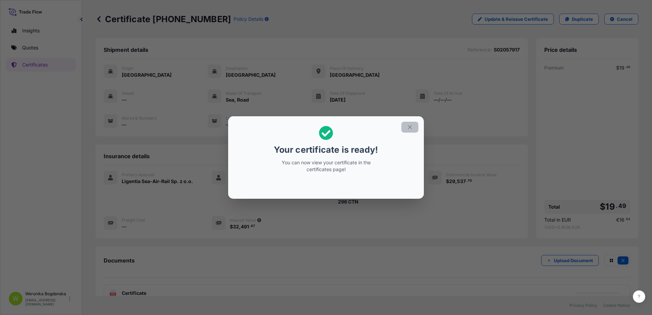
click at [408, 128] on icon "button" at bounding box center [410, 127] width 6 height 6
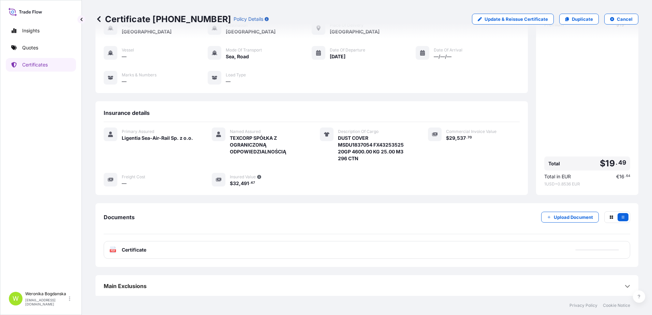
scroll to position [44, 0]
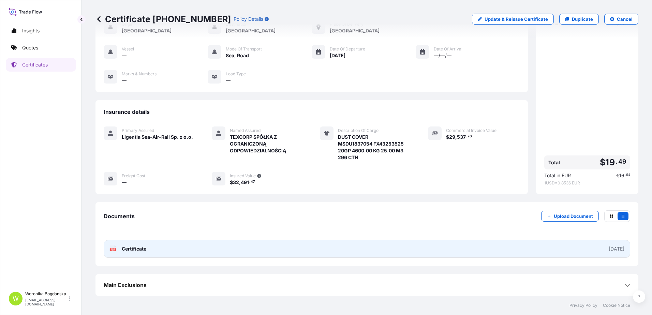
click at [360, 250] on link "PDF Certificate [DATE]" at bounding box center [367, 249] width 527 height 18
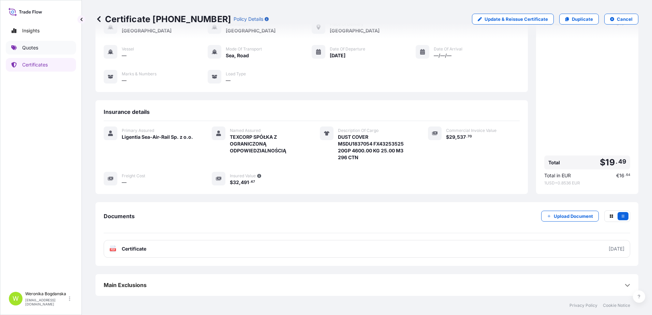
click at [42, 47] on link "Quotes" at bounding box center [41, 48] width 70 height 14
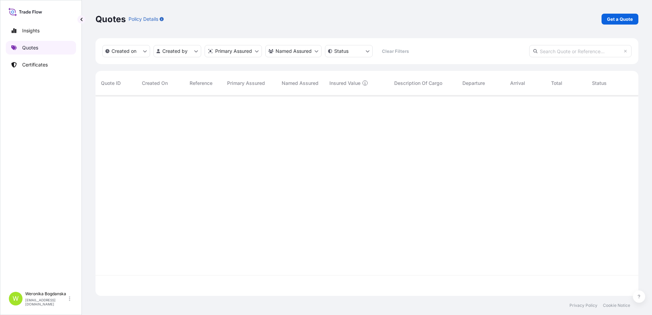
scroll to position [199, 538]
click at [616, 21] on p "Get a Quote" at bounding box center [620, 19] width 26 height 7
select select "Sea"
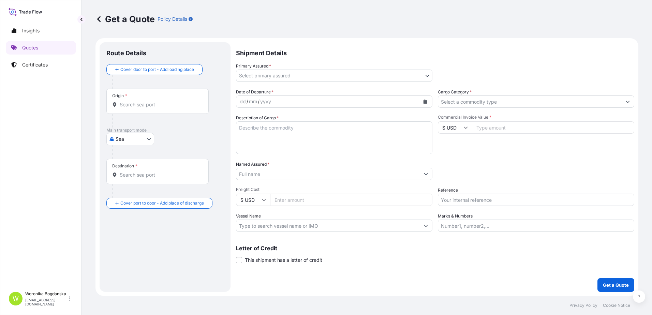
click at [137, 106] on input "Origin *" at bounding box center [160, 104] width 81 height 7
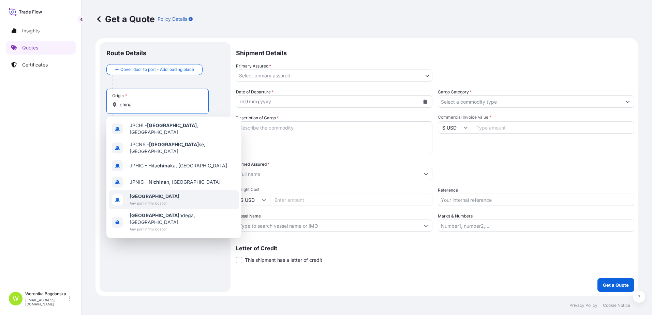
click at [150, 193] on span "[GEOGRAPHIC_DATA]" at bounding box center [155, 196] width 50 height 7
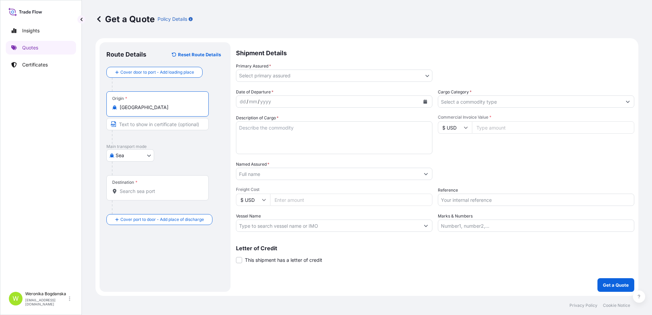
type input "[GEOGRAPHIC_DATA]"
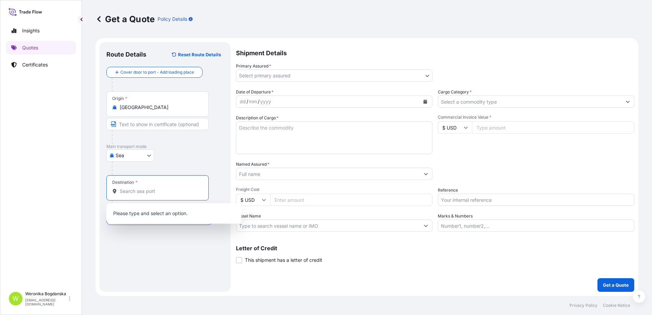
click at [169, 190] on input "Destination *" at bounding box center [160, 191] width 81 height 7
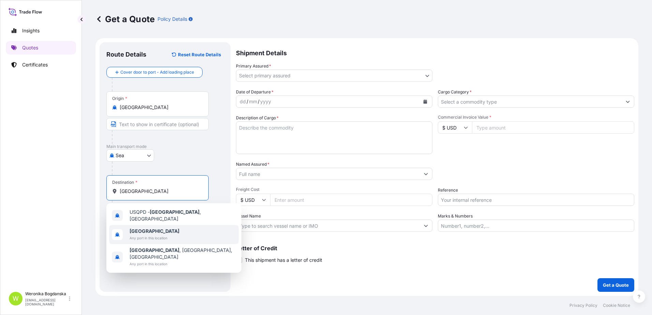
click at [148, 228] on span "[GEOGRAPHIC_DATA]" at bounding box center [155, 231] width 50 height 7
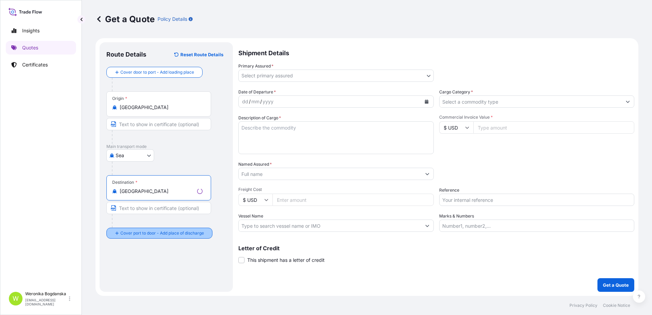
type input "[GEOGRAPHIC_DATA]"
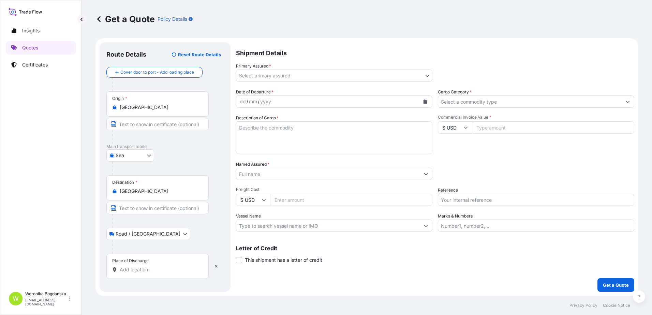
click at [153, 272] on input "Place of Discharge" at bounding box center [160, 269] width 81 height 7
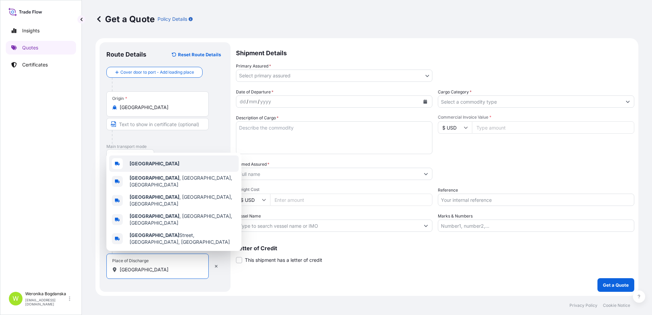
click at [176, 172] on div "[GEOGRAPHIC_DATA]" at bounding box center [174, 164] width 130 height 16
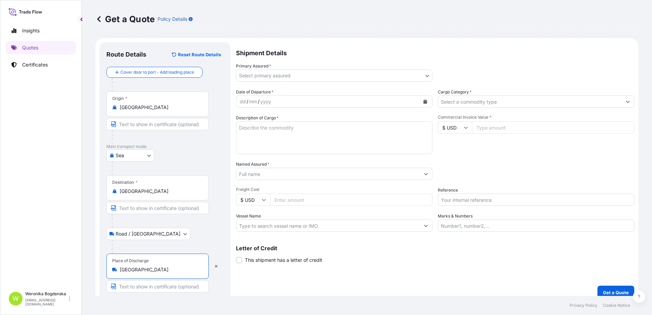
type input "[GEOGRAPHIC_DATA]"
click at [390, 73] on body "3 options available. 0 options available. 5 options available. Insights Quotes …" at bounding box center [326, 157] width 652 height 315
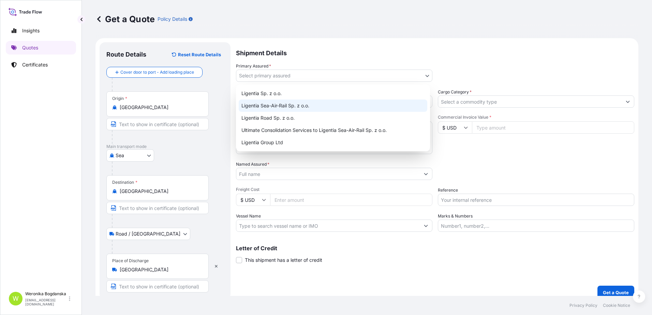
click at [321, 107] on div "Ligentia Sea-Air-Rail Sp. z o.o." at bounding box center [333, 106] width 189 height 12
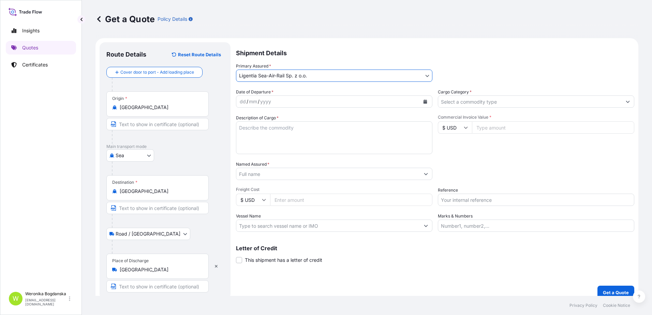
click at [423, 103] on icon "Calendar" at bounding box center [425, 102] width 4 height 4
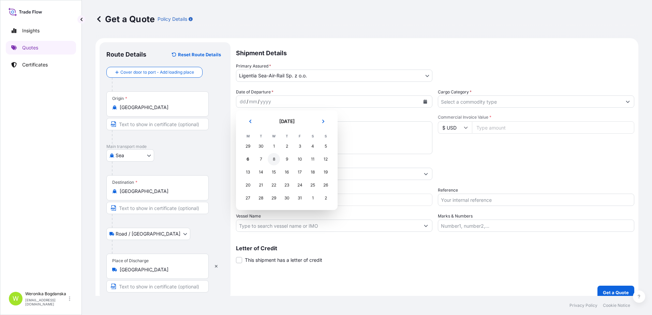
click at [272, 162] on div "8" at bounding box center [274, 159] width 12 height 12
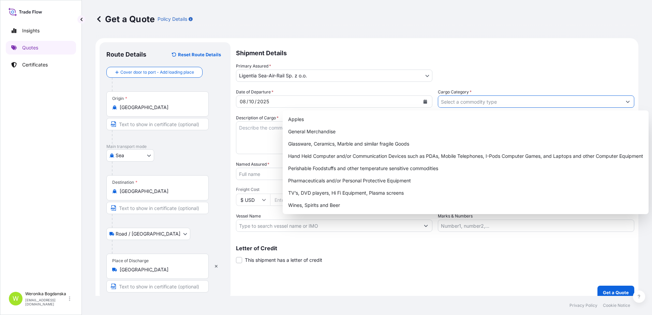
click at [509, 104] on input "Cargo Category *" at bounding box center [530, 102] width 184 height 12
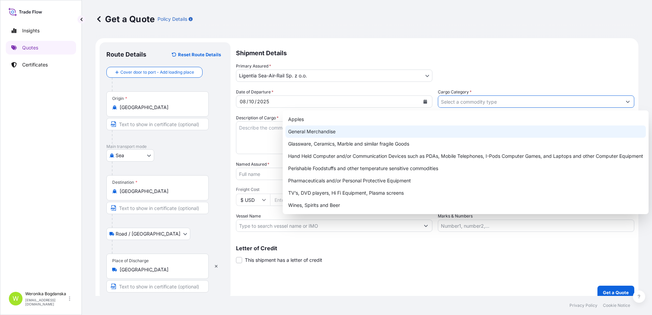
click at [318, 133] on div "General Merchandise" at bounding box center [466, 132] width 361 height 12
type input "General Merchandise"
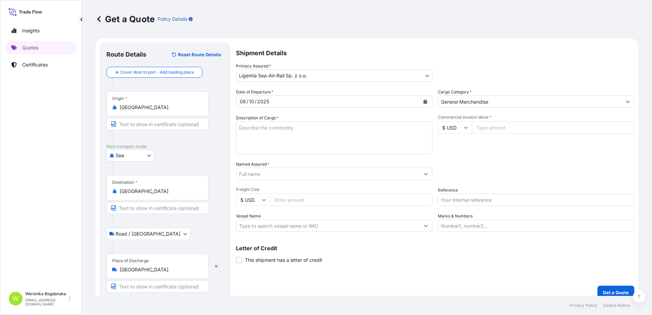
drag, startPoint x: 264, startPoint y: 137, endPoint x: 258, endPoint y: 138, distance: 5.9
click at [263, 137] on textarea "Description of Cargo *" at bounding box center [334, 137] width 196 height 33
paste textarea "Lock body"
type textarea "Lock body 1652,780 KGS; 20,540 CBM; 22 CTN"
click at [514, 126] on input "Commercial Invoice Value *" at bounding box center [553, 127] width 162 height 12
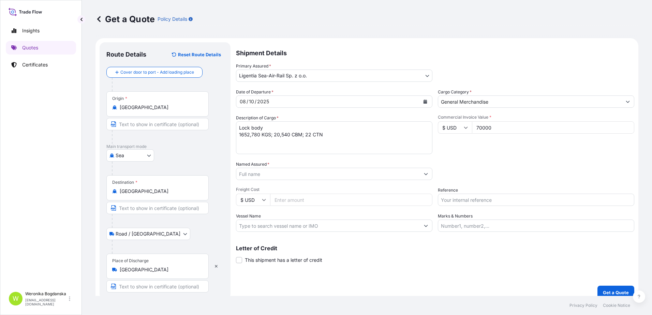
type input "70000"
click at [341, 169] on input "Named Assured *" at bounding box center [328, 174] width 184 height 12
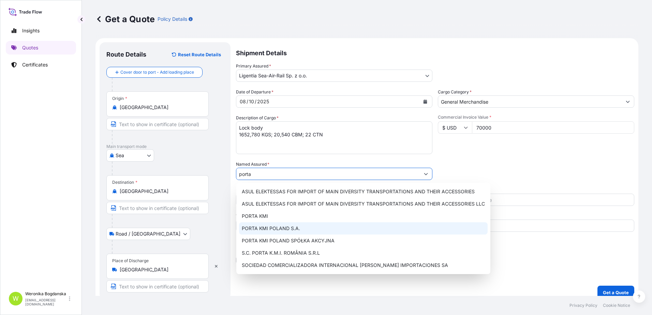
click at [301, 229] on div "PORTA KMI POLAND S.A." at bounding box center [363, 228] width 249 height 12
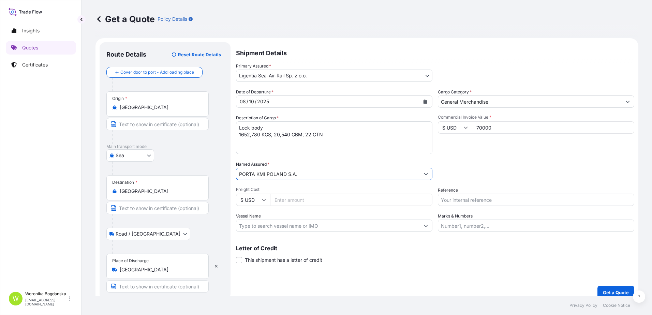
type input "PORTA KMI POLAND S.A."
click at [450, 200] on input "Reference" at bounding box center [536, 200] width 196 height 12
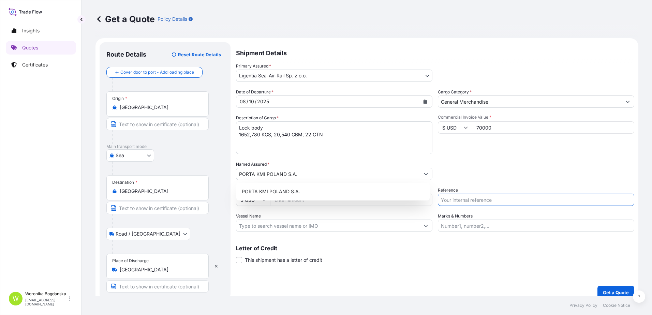
paste input "S02058914"
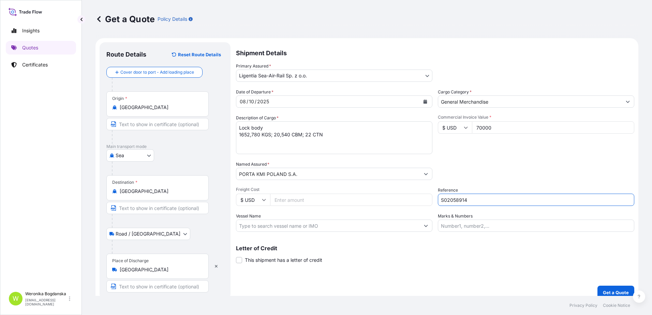
type input "S02058914"
click at [603, 290] on p "Get a Quote" at bounding box center [616, 292] width 26 height 7
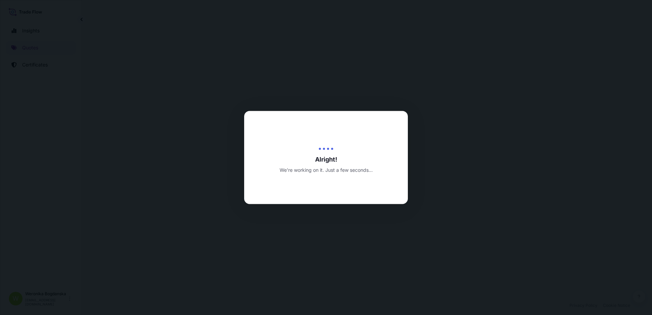
select select "Sea"
select select "Road / [GEOGRAPHIC_DATA]"
select select "31440"
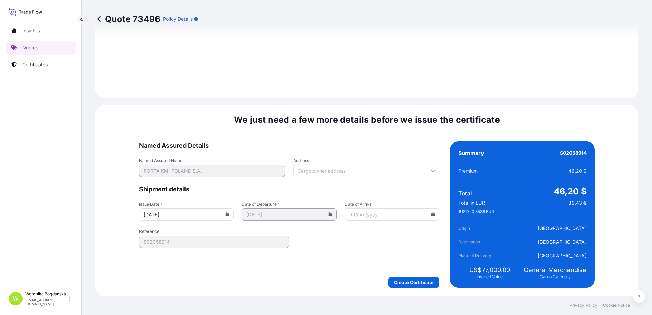
scroll to position [833, 0]
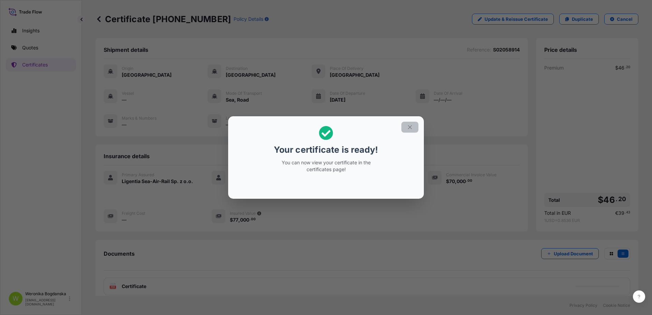
click at [411, 125] on icon "button" at bounding box center [410, 127] width 6 height 6
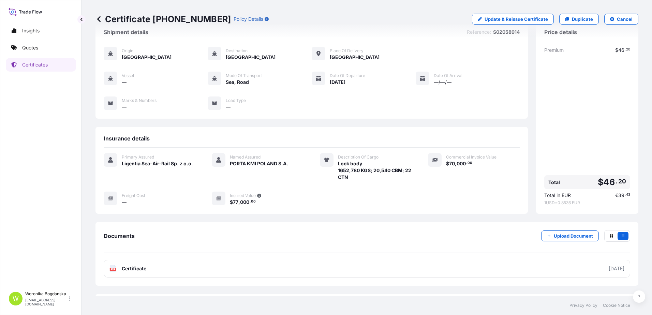
scroll to position [34, 0]
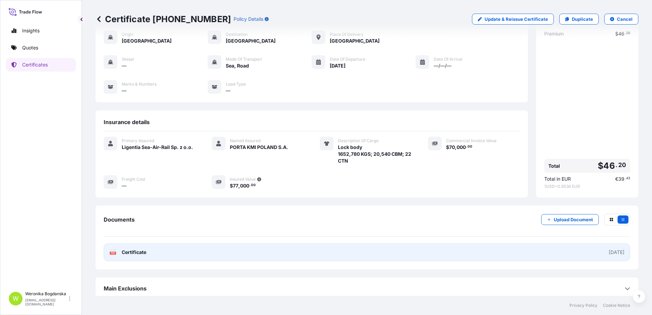
click at [421, 255] on link "PDF Certificate [DATE]" at bounding box center [367, 253] width 527 height 18
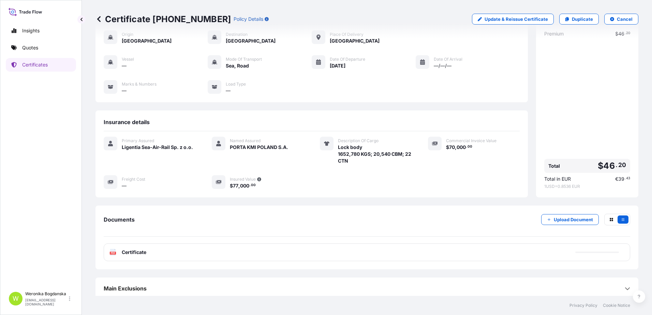
drag, startPoint x: 28, startPoint y: 55, endPoint x: 32, endPoint y: 55, distance: 4.1
click at [28, 55] on div "Insights Quotes Certificates" at bounding box center [41, 153] width 70 height 271
click at [20, 54] on link "Quotes" at bounding box center [41, 48] width 70 height 14
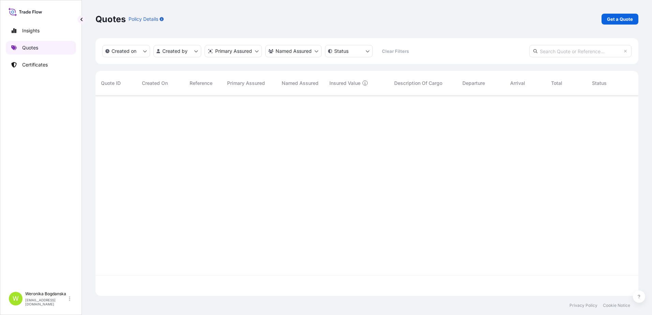
scroll to position [199, 538]
click at [613, 17] on p "Get a Quote" at bounding box center [620, 19] width 26 height 7
select select "Sea"
